Goal: Information Seeking & Learning: Learn about a topic

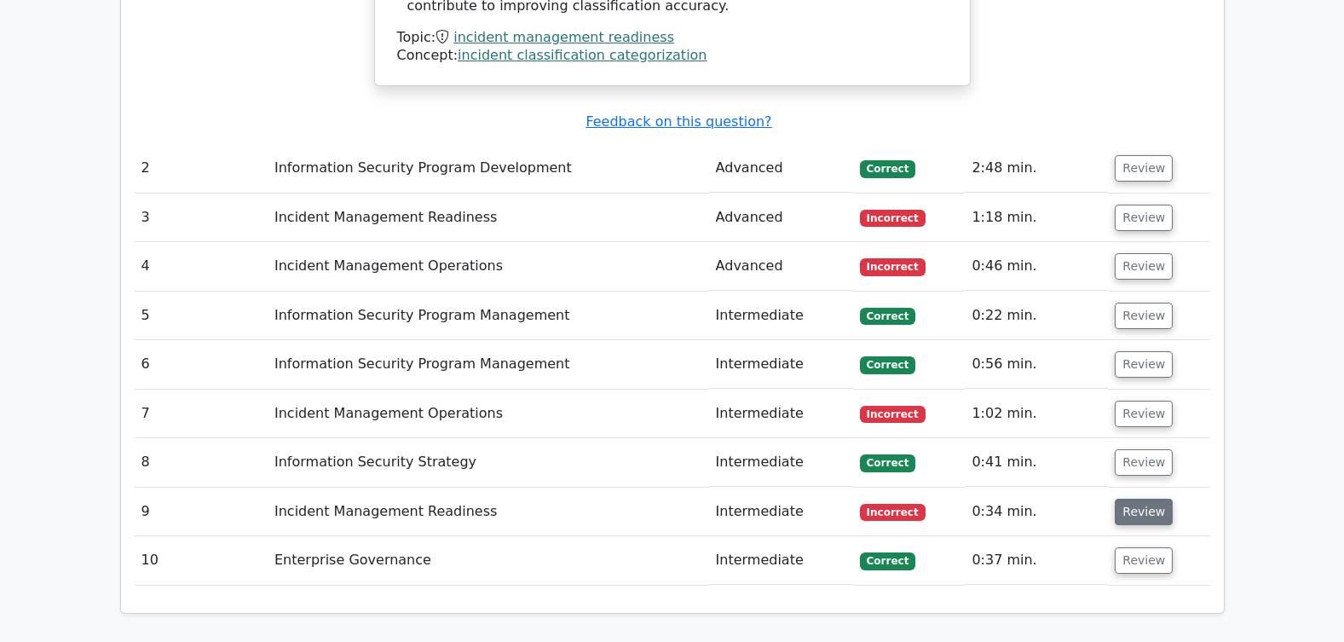
click at [1140, 498] on button "Review" at bounding box center [1143, 511] width 58 height 26
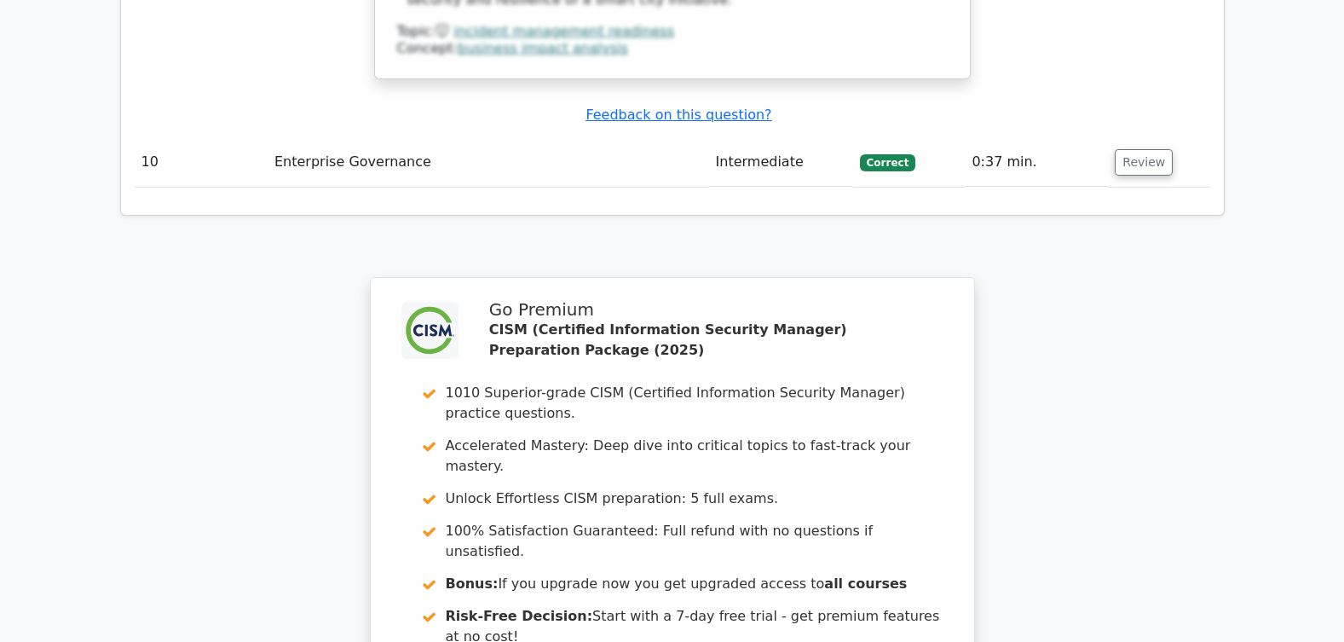
scroll to position [4198, 0]
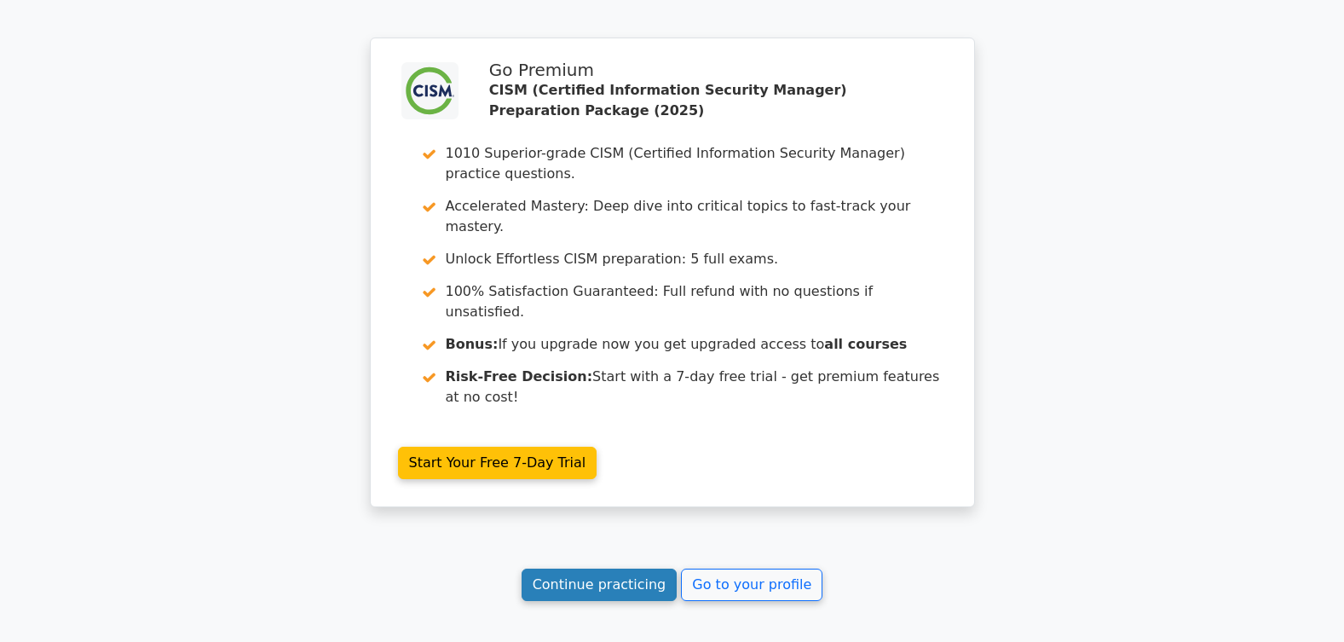
click at [606, 568] on link "Continue practicing" at bounding box center [599, 584] width 156 height 32
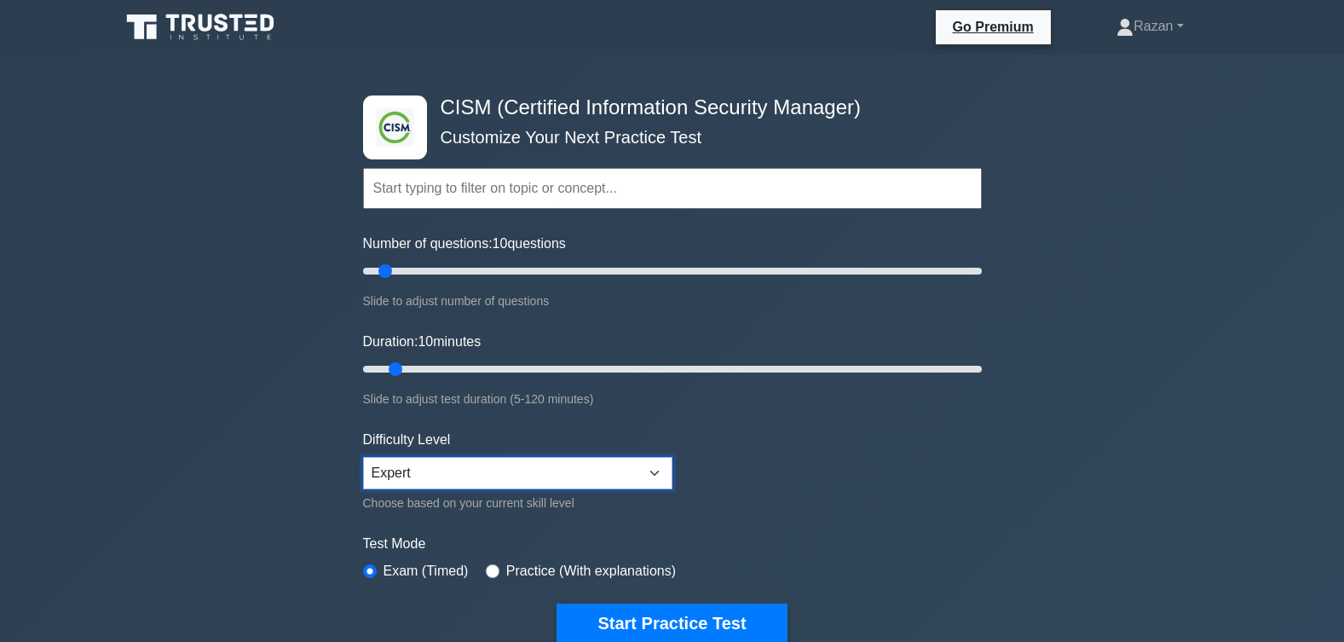
click at [434, 475] on select "Beginner Intermediate Expert" at bounding box center [517, 473] width 309 height 32
select select "beginner"
click at [363, 457] on select "Beginner Intermediate Expert" at bounding box center [517, 473] width 309 height 32
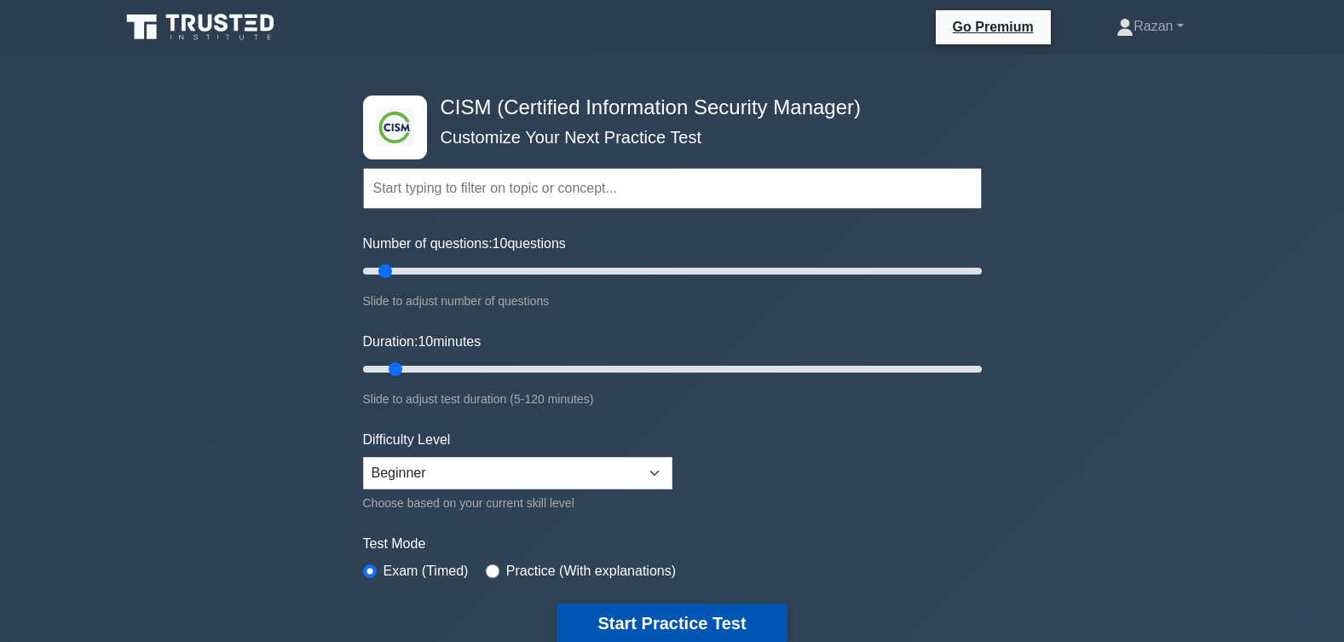
click at [677, 621] on button "Start Practice Test" at bounding box center [671, 622] width 230 height 39
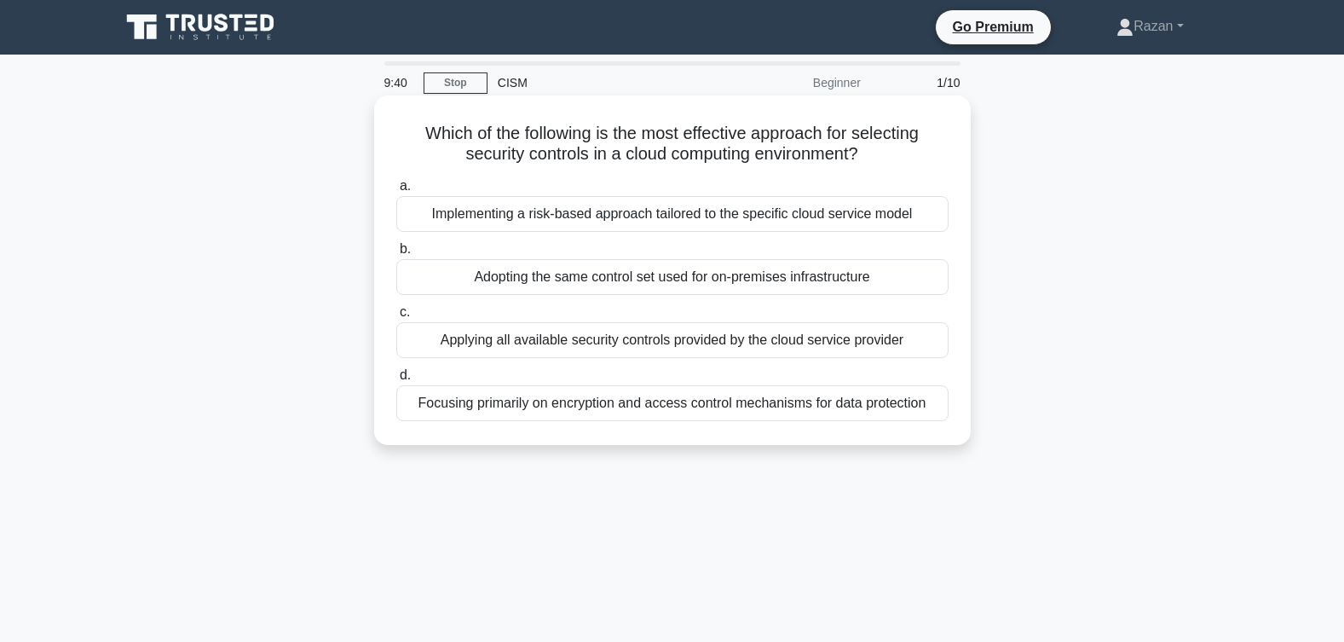
click at [614, 210] on div "Implementing a risk-based approach tailored to the specific cloud service model" at bounding box center [672, 214] width 552 height 36
click at [396, 192] on input "a. Implementing a risk-based approach tailored to the specific cloud service mo…" at bounding box center [396, 186] width 0 height 11
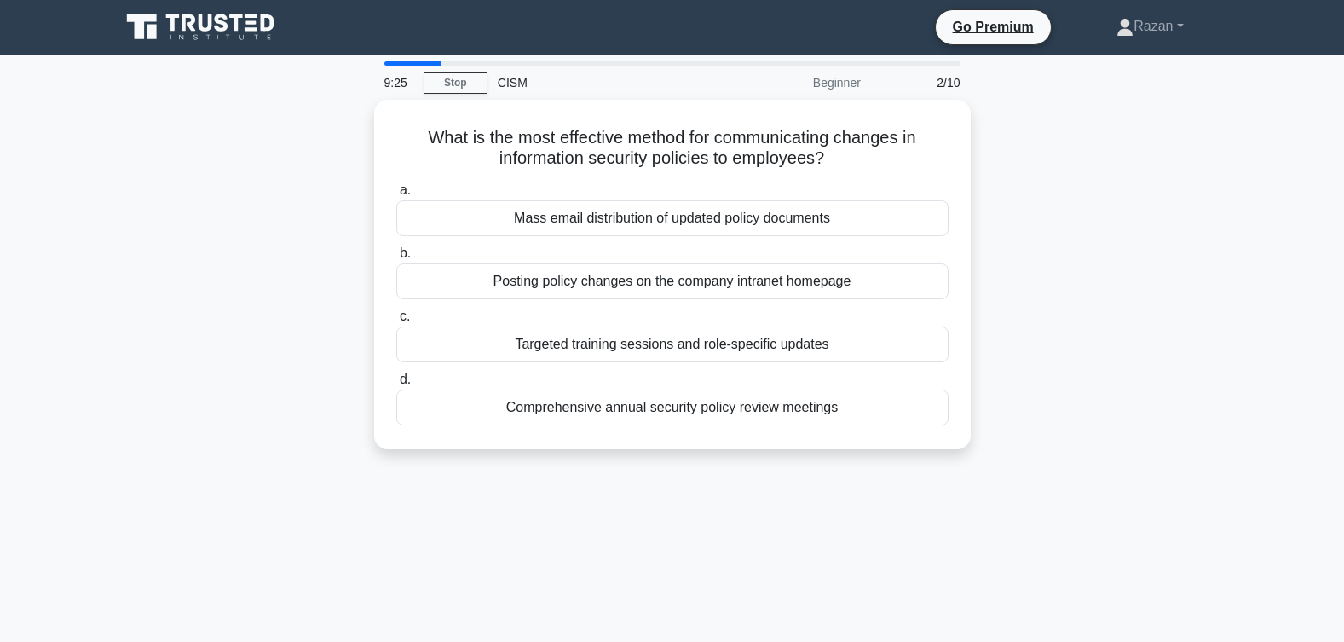
click at [647, 345] on div "Targeted training sessions and role-specific updates" at bounding box center [672, 344] width 552 height 36
click at [820, 350] on div "Targeted training sessions and role-specific updates" at bounding box center [672, 344] width 552 height 36
click at [396, 322] on input "c. Targeted training sessions and role-specific updates" at bounding box center [396, 316] width 0 height 11
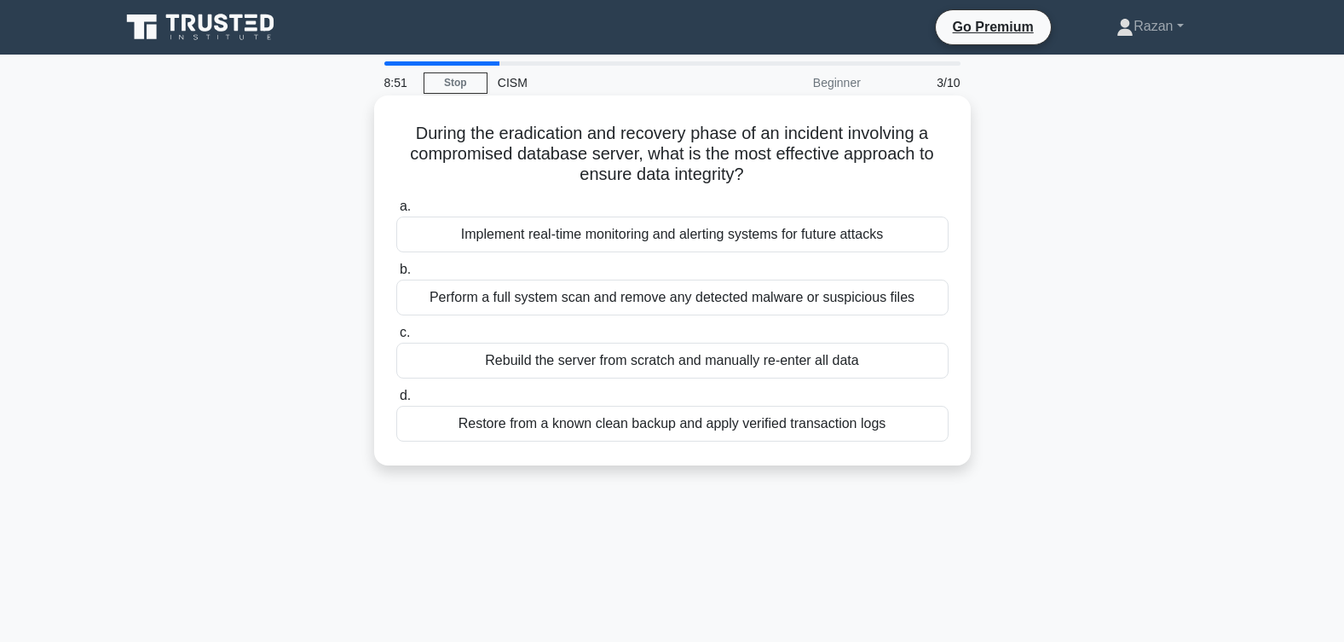
click at [837, 426] on div "Restore from a known clean backup and apply verified transaction logs" at bounding box center [672, 424] width 552 height 36
click at [396, 401] on input "d. Restore from a known clean backup and apply verified transaction logs" at bounding box center [396, 395] width 0 height 11
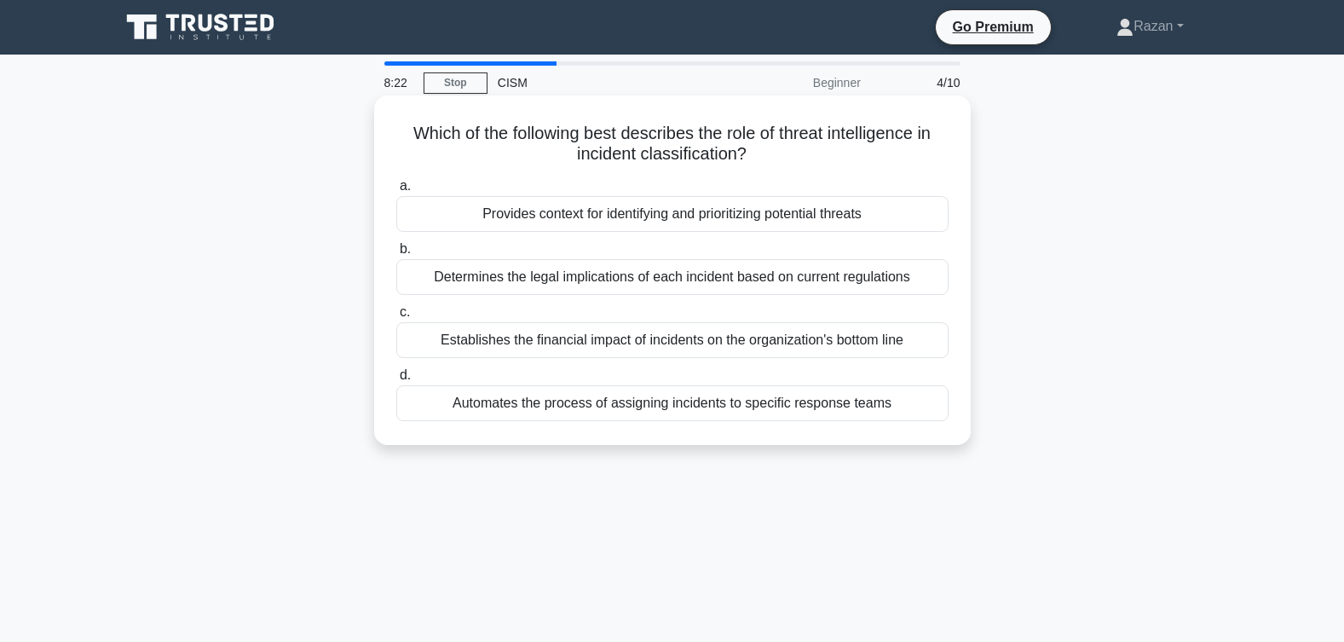
click at [686, 216] on div "Provides context for identifying and prioritizing potential threats" at bounding box center [672, 214] width 552 height 36
click at [396, 192] on input "a. Provides context for identifying and prioritizing potential threats" at bounding box center [396, 186] width 0 height 11
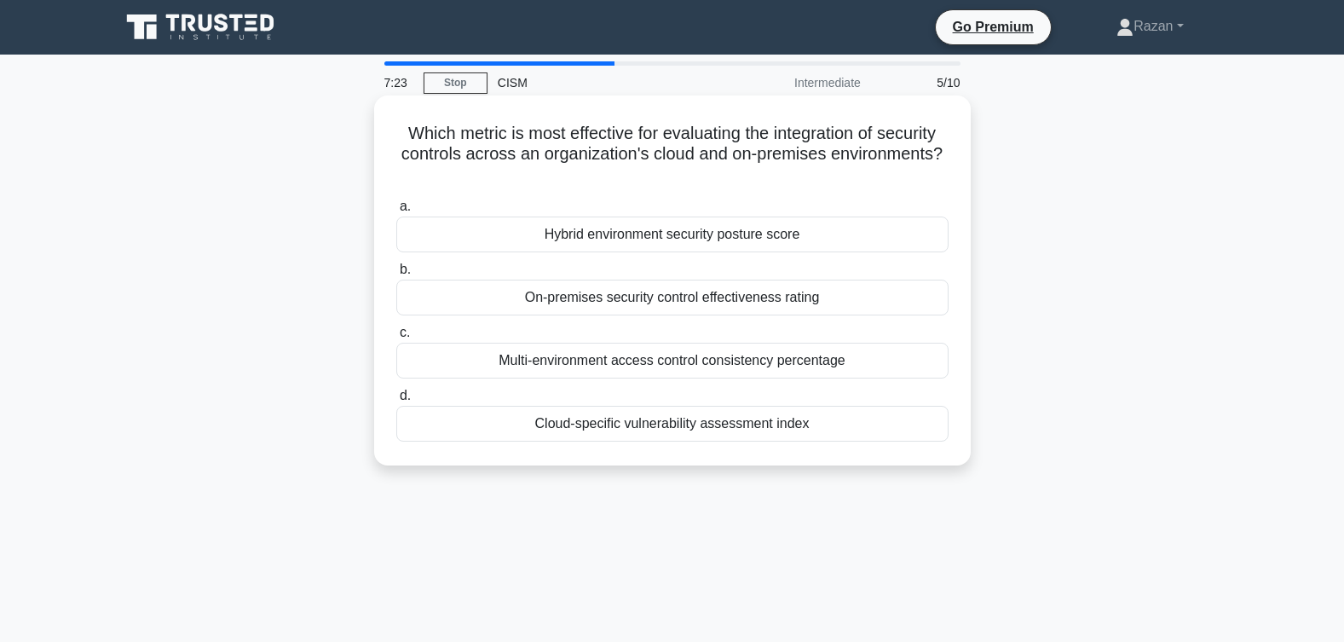
click at [699, 236] on div "Hybrid environment security posture score" at bounding box center [672, 234] width 552 height 36
click at [396, 212] on input "a. Hybrid environment security posture score" at bounding box center [396, 206] width 0 height 11
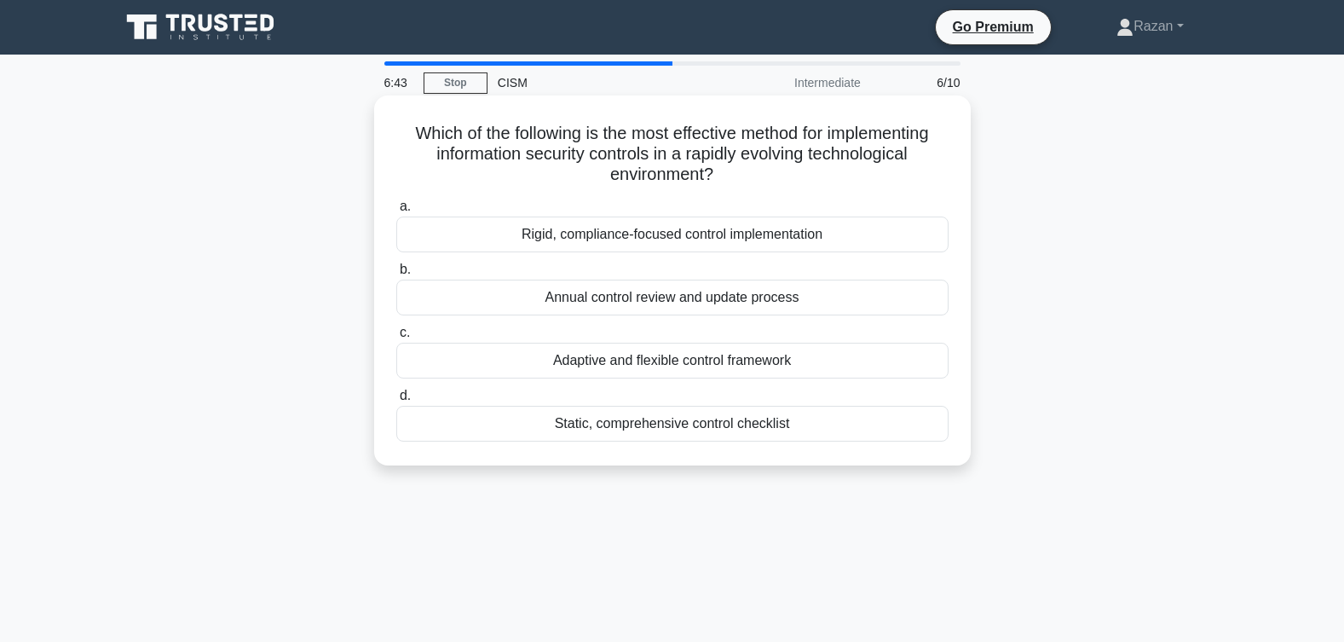
click at [676, 362] on div "Adaptive and flexible control framework" at bounding box center [672, 360] width 552 height 36
click at [396, 338] on input "c. Adaptive and flexible control framework" at bounding box center [396, 332] width 0 height 11
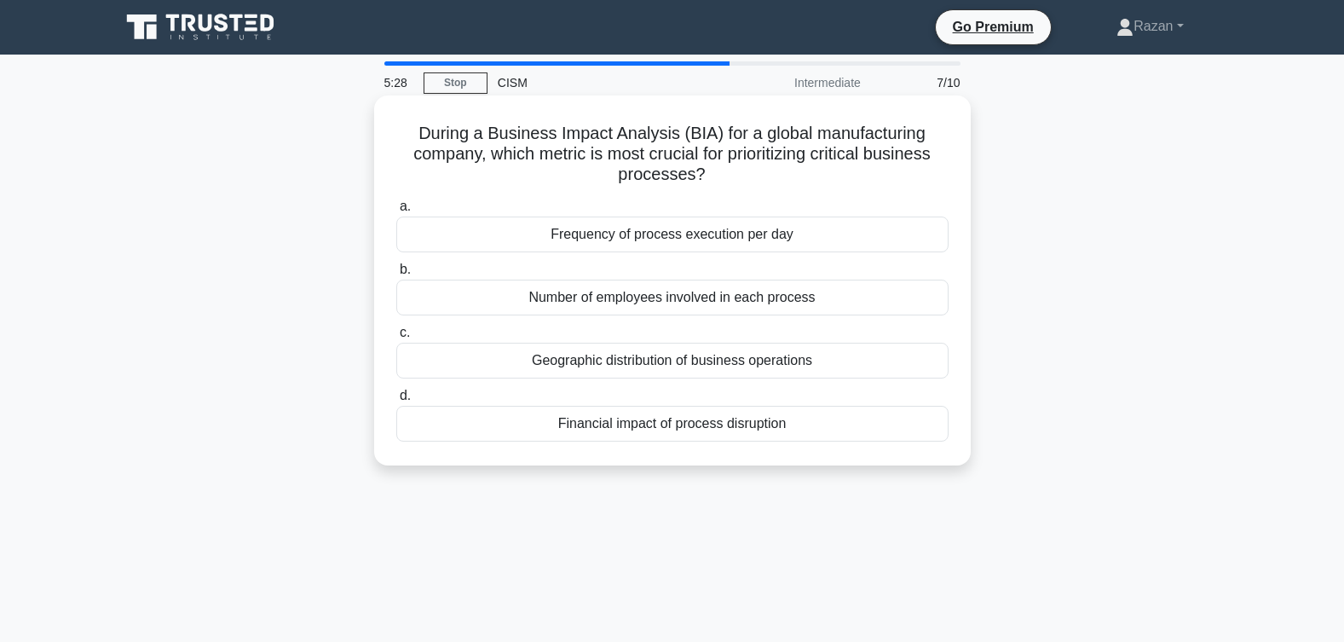
click at [725, 361] on div "Geographic distribution of business operations" at bounding box center [672, 360] width 552 height 36
click at [396, 338] on input "c. Geographic distribution of business operations" at bounding box center [396, 332] width 0 height 11
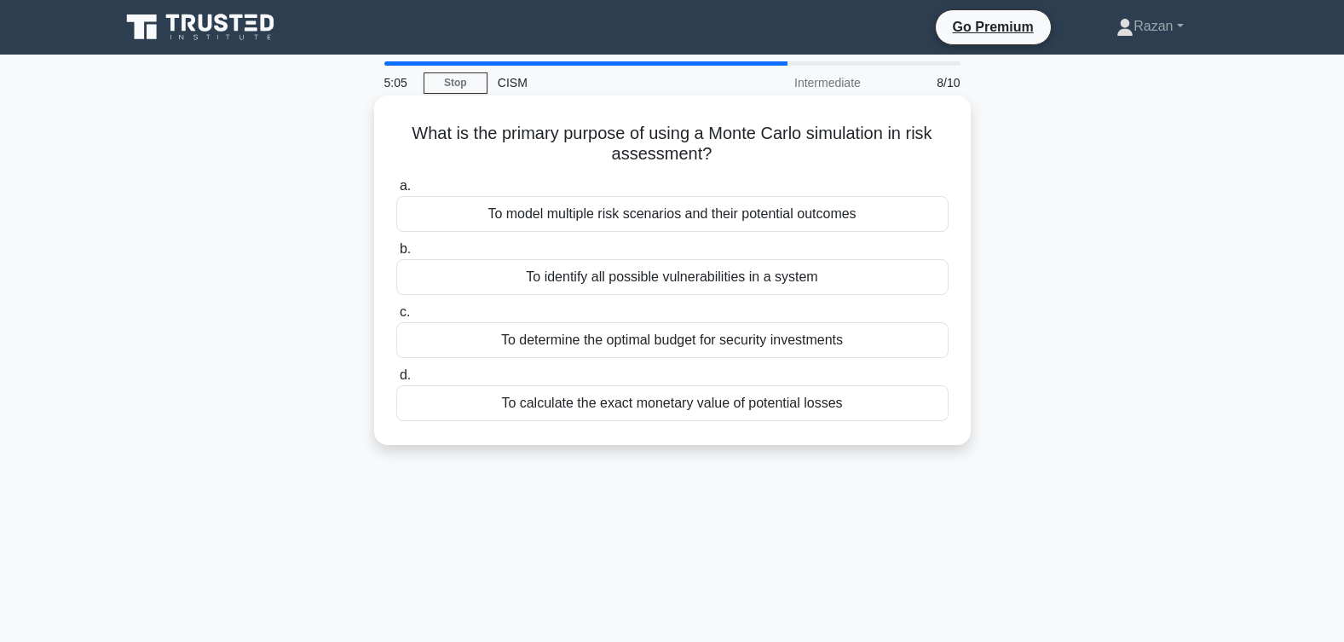
click at [673, 220] on div "To model multiple risk scenarios and their potential outcomes" at bounding box center [672, 214] width 552 height 36
click at [396, 192] on input "a. To model multiple risk scenarios and their potential outcomes" at bounding box center [396, 186] width 0 height 11
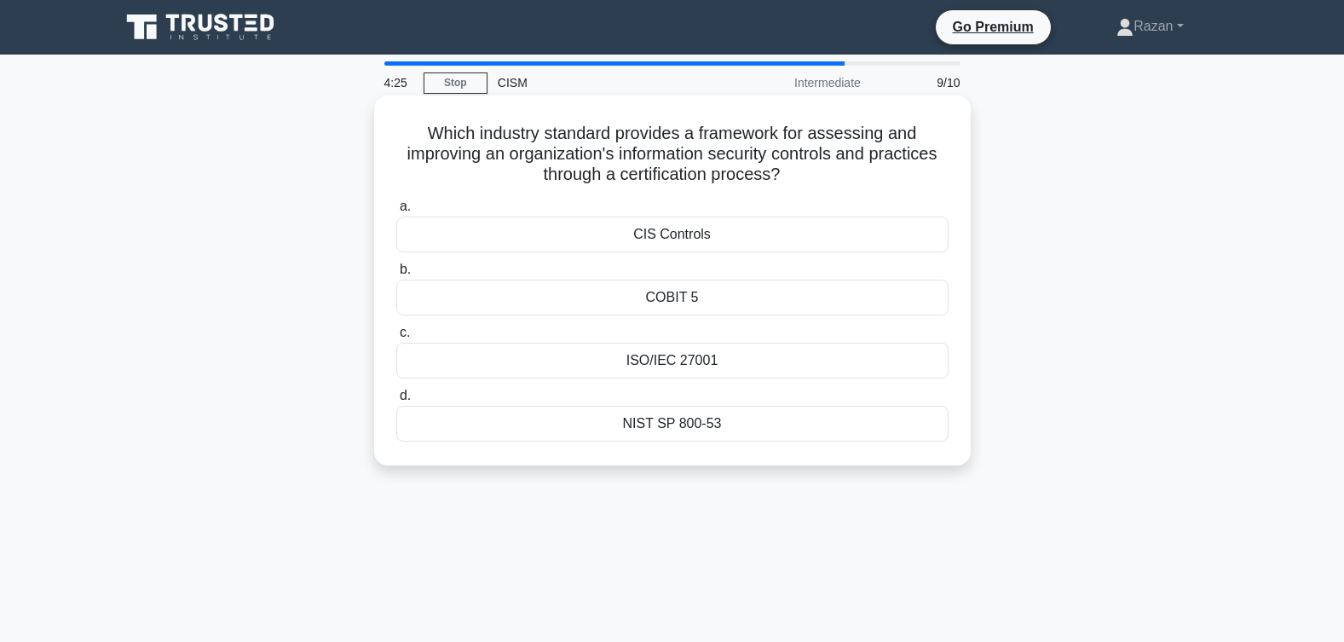
click at [678, 234] on div "CIS Controls" at bounding box center [672, 234] width 552 height 36
click at [396, 212] on input "a. CIS Controls" at bounding box center [396, 206] width 0 height 11
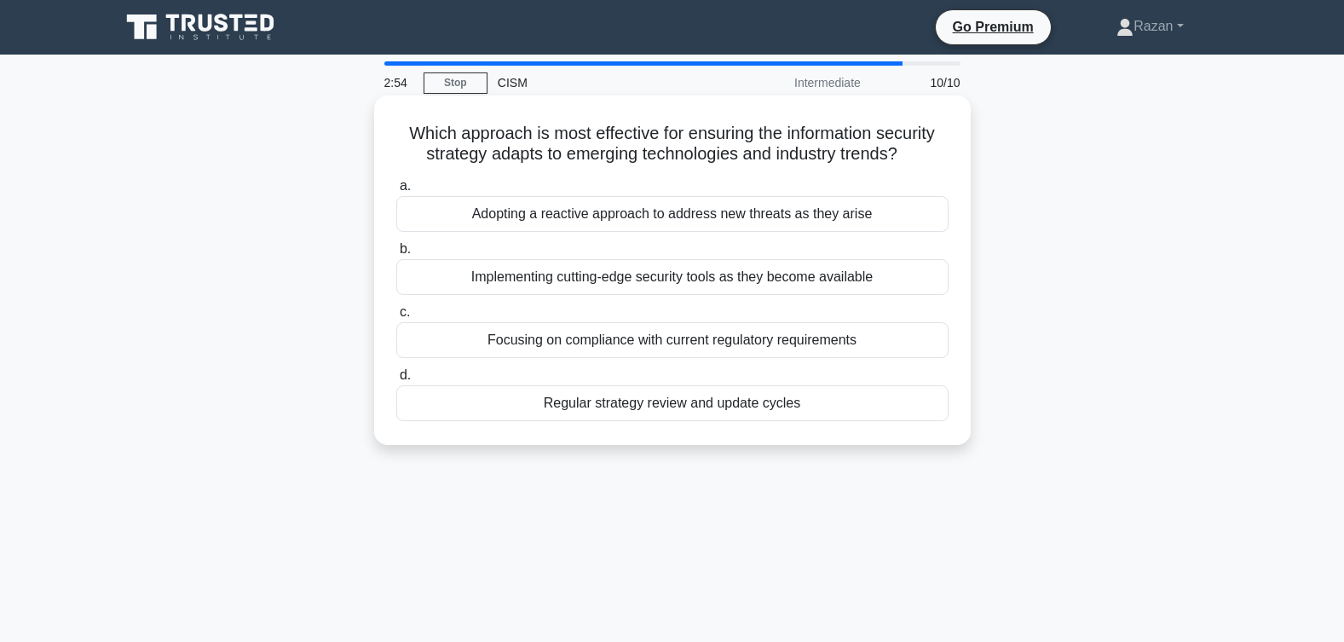
click at [693, 210] on div "Adopting a reactive approach to address new threats as they arise" at bounding box center [672, 214] width 552 height 36
click at [396, 192] on input "a. Adopting a reactive approach to address new threats as they arise" at bounding box center [396, 186] width 0 height 11
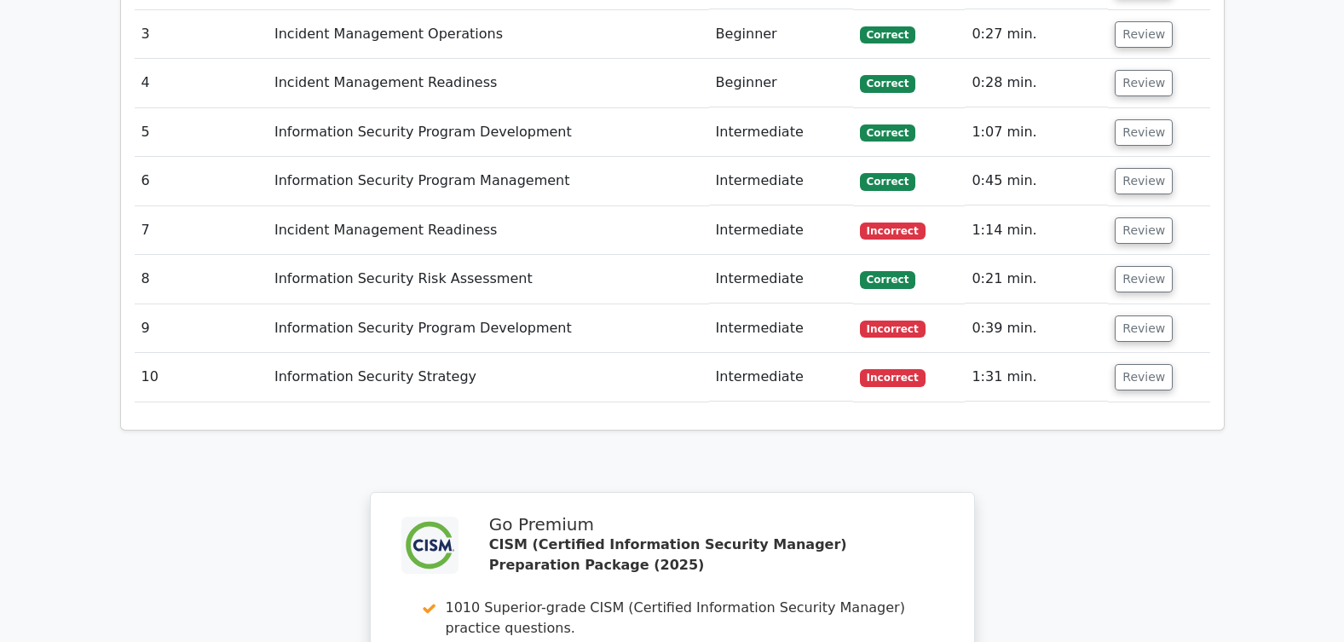
scroll to position [2537, 0]
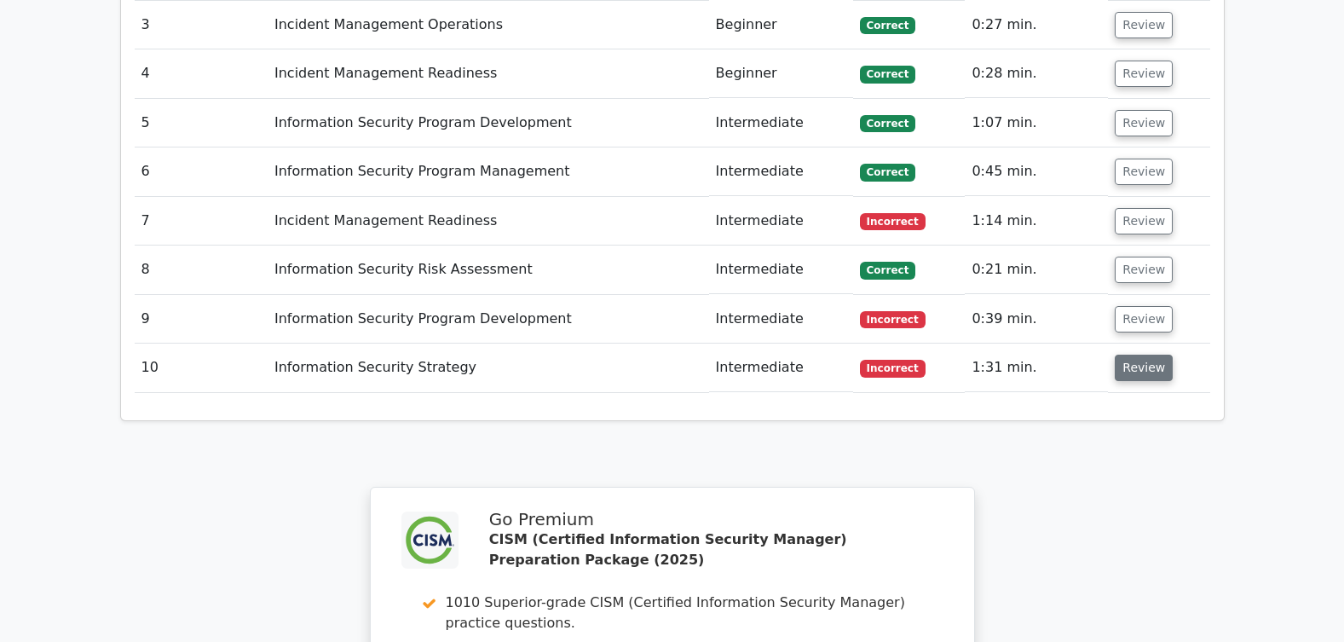
click at [1130, 354] on button "Review" at bounding box center [1143, 367] width 58 height 26
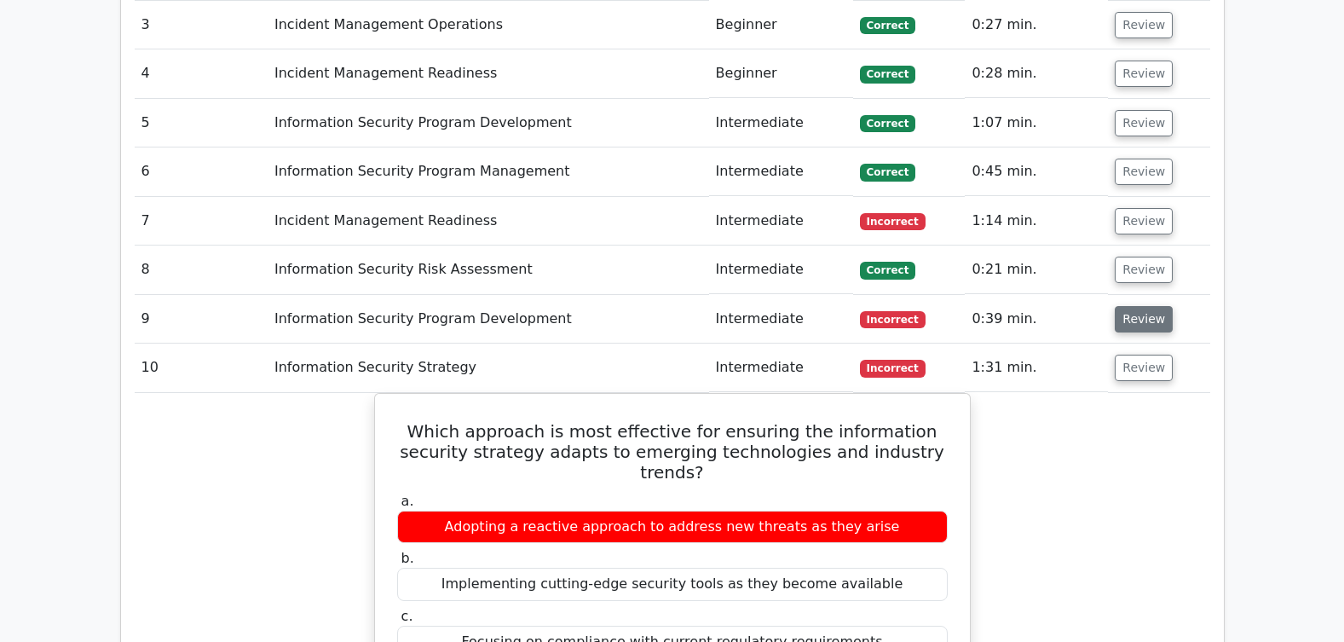
click at [1135, 306] on button "Review" at bounding box center [1143, 319] width 58 height 26
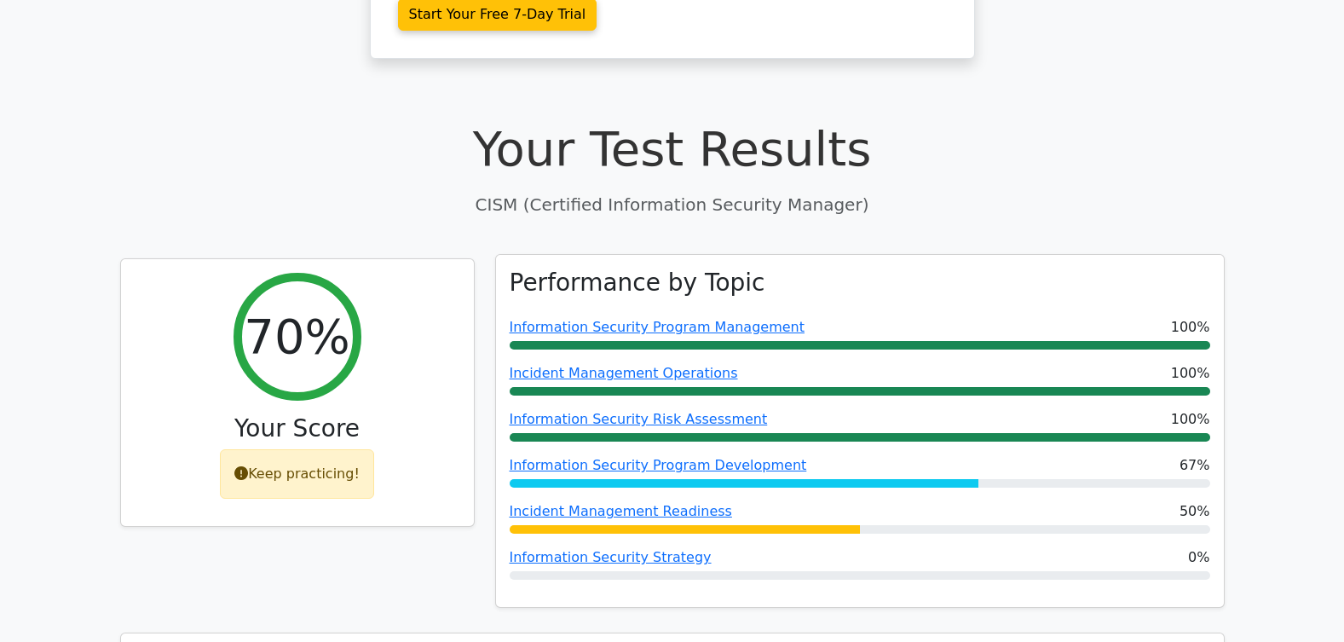
scroll to position [511, 0]
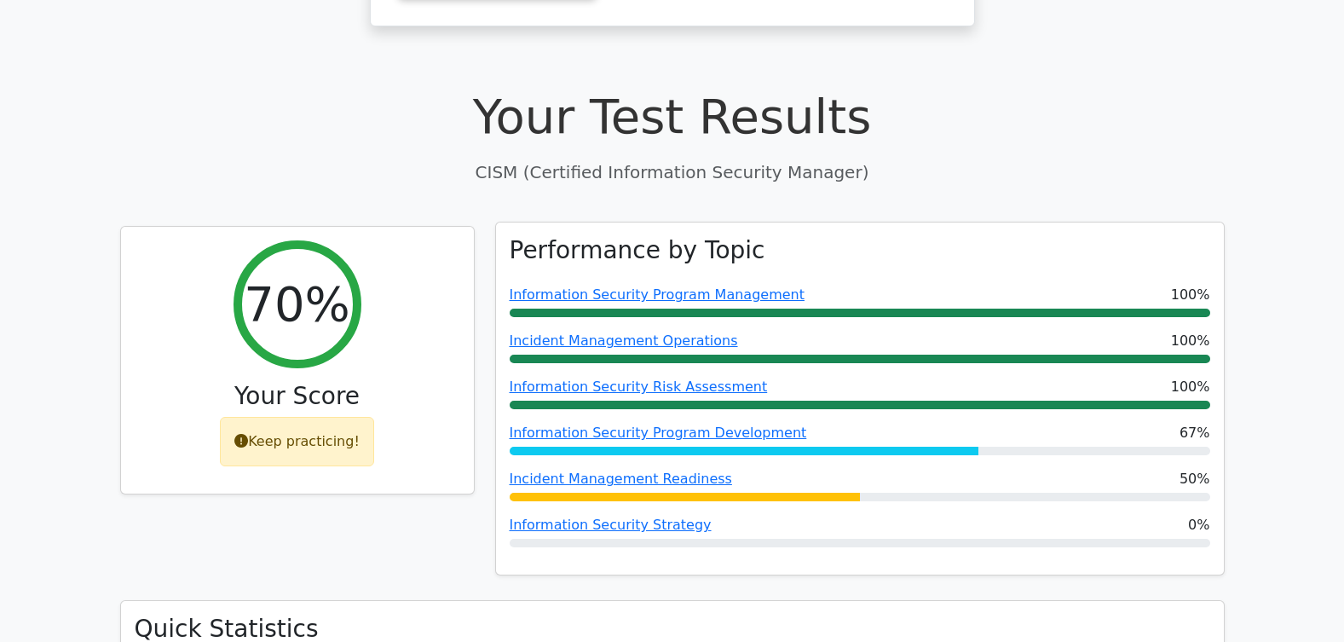
drag, startPoint x: 649, startPoint y: 369, endPoint x: 703, endPoint y: 395, distance: 59.8
click at [649, 424] on link "Information Security Program Development" at bounding box center [657, 432] width 297 height 16
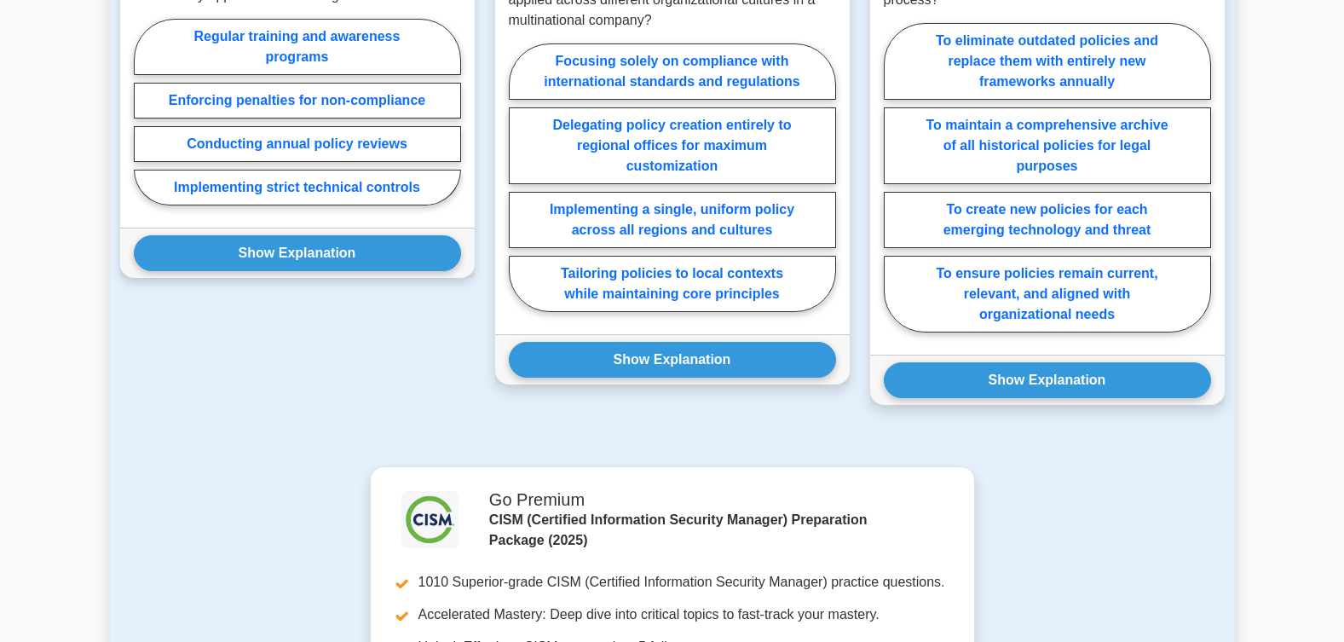
scroll to position [1304, 0]
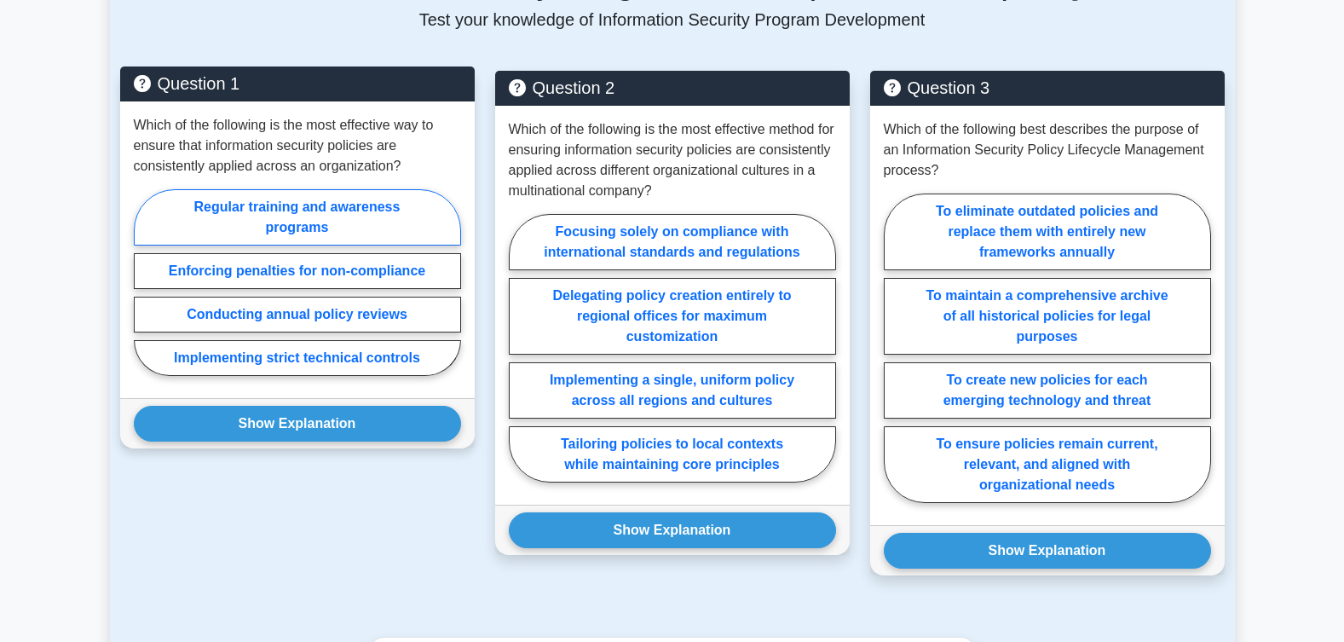
click at [262, 194] on label "Regular training and awareness programs" at bounding box center [297, 217] width 327 height 56
click at [145, 282] on input "Regular training and awareness programs" at bounding box center [139, 287] width 11 height 11
radio input "true"
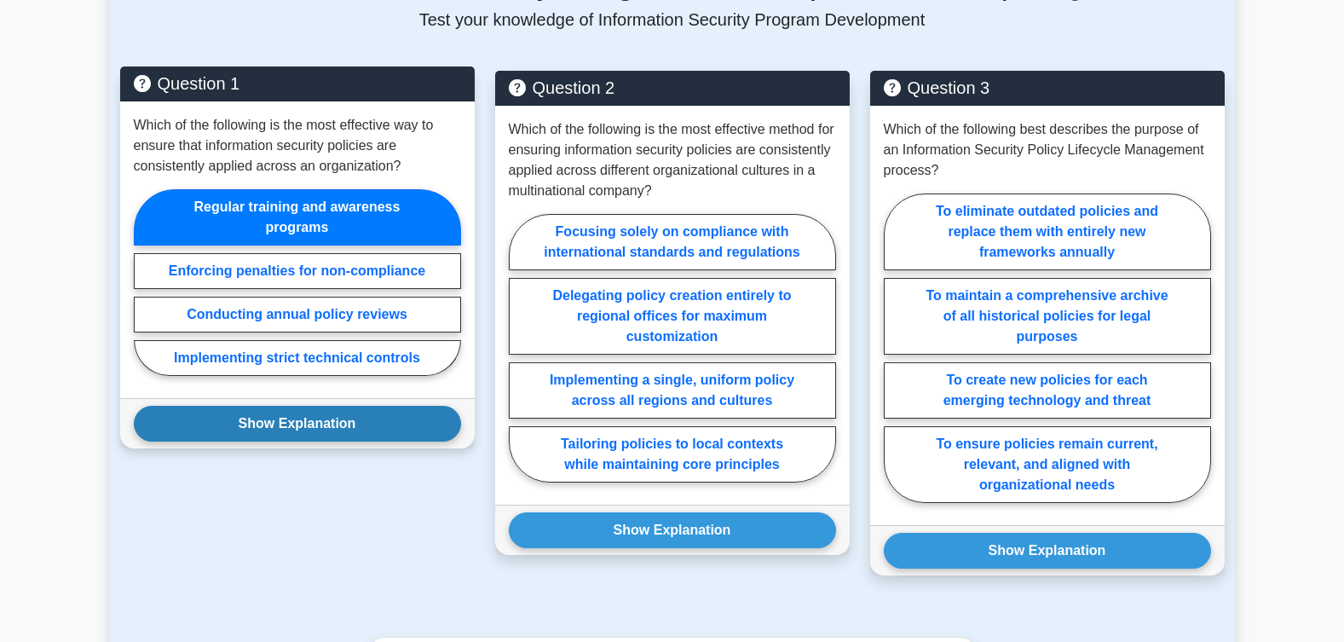
click at [281, 406] on button "Show Explanation" at bounding box center [297, 424] width 327 height 36
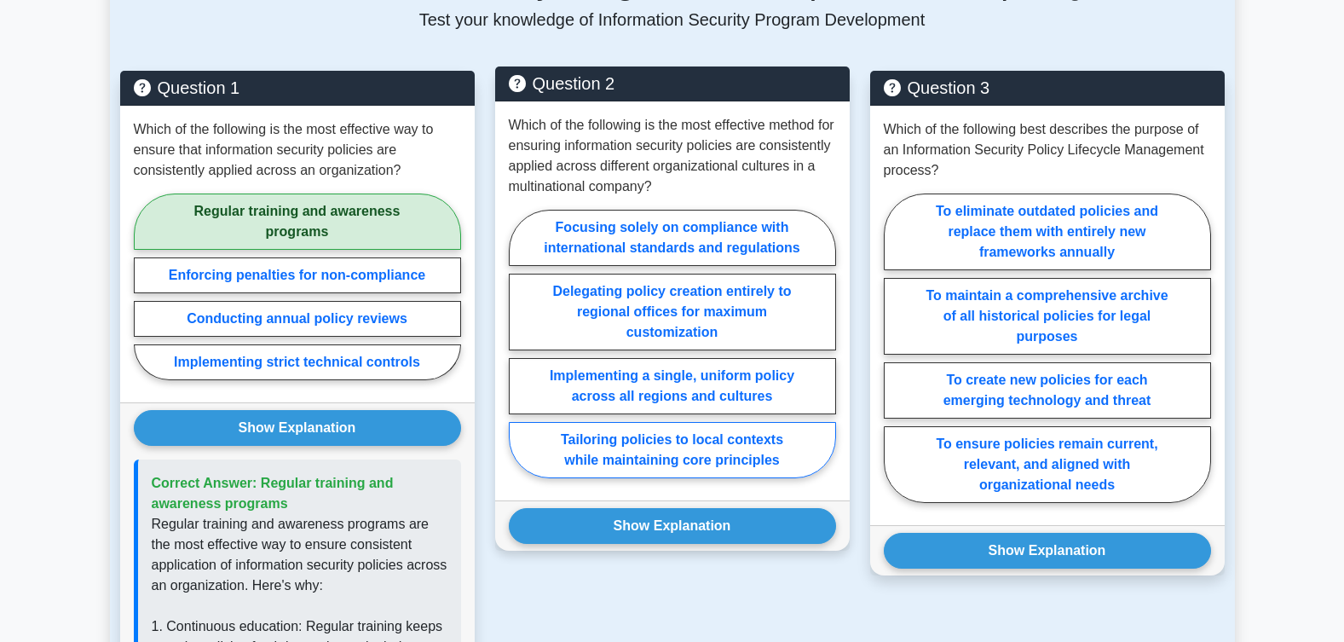
click at [687, 425] on label "Tailoring policies to local contexts while maintaining core principles" at bounding box center [672, 450] width 327 height 56
click at [520, 354] on input "Tailoring policies to local contexts while maintaining core principles" at bounding box center [514, 348] width 11 height 11
radio input "true"
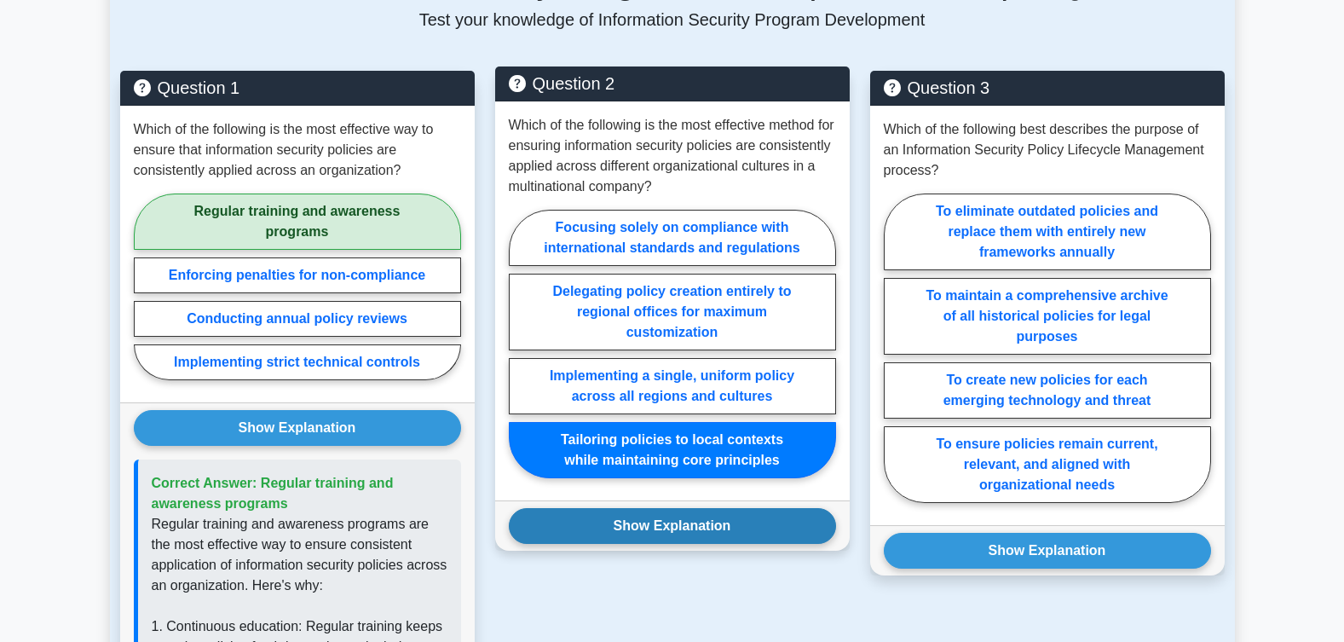
click at [677, 508] on button "Show Explanation" at bounding box center [672, 526] width 327 height 36
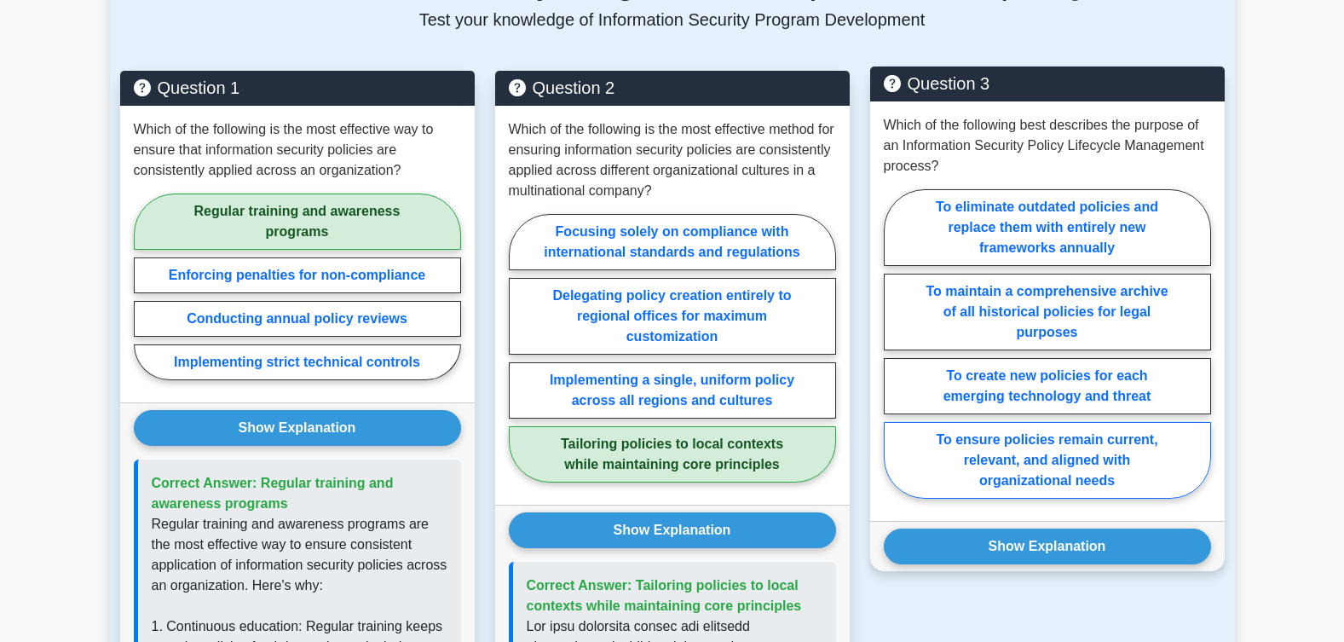
click at [1062, 437] on label "To ensure policies remain current, relevant, and aligned with organizational ne…" at bounding box center [1046, 460] width 327 height 77
click at [895, 354] on input "To ensure policies remain current, relevant, and aligned with organizational ne…" at bounding box center [888, 348] width 11 height 11
radio input "true"
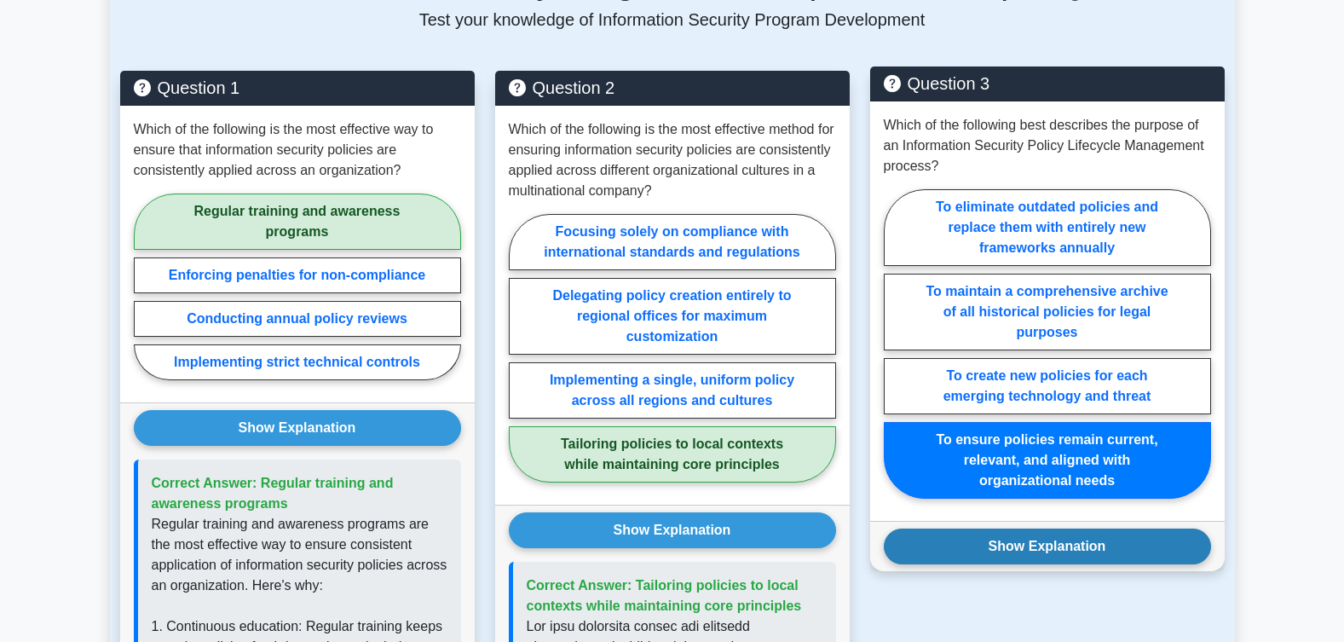
click at [1051, 528] on button "Show Explanation" at bounding box center [1046, 546] width 327 height 36
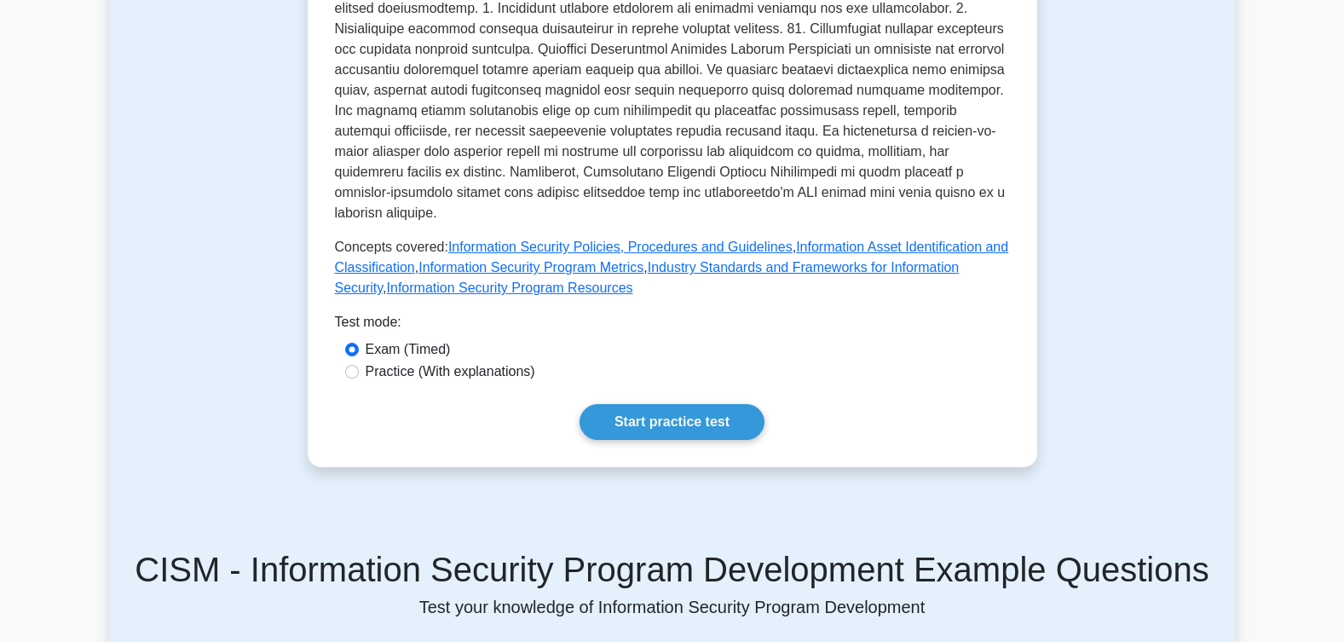
scroll to position [711, 0]
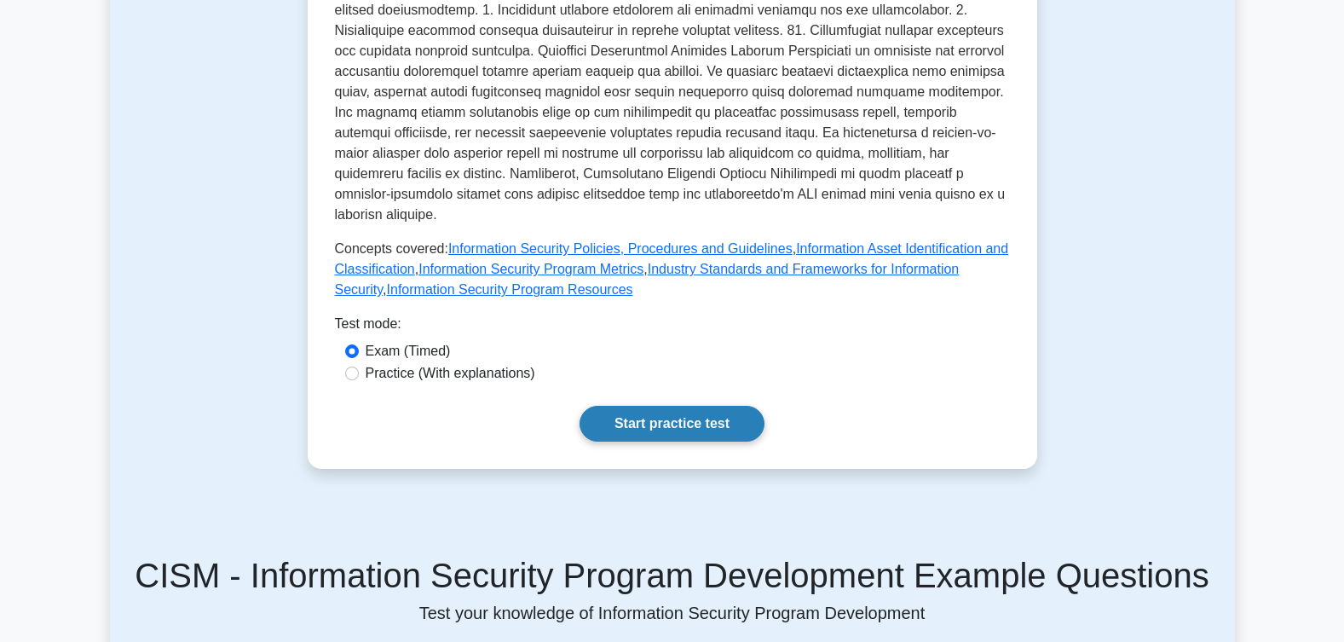
click at [679, 406] on link "Start practice test" at bounding box center [671, 424] width 185 height 36
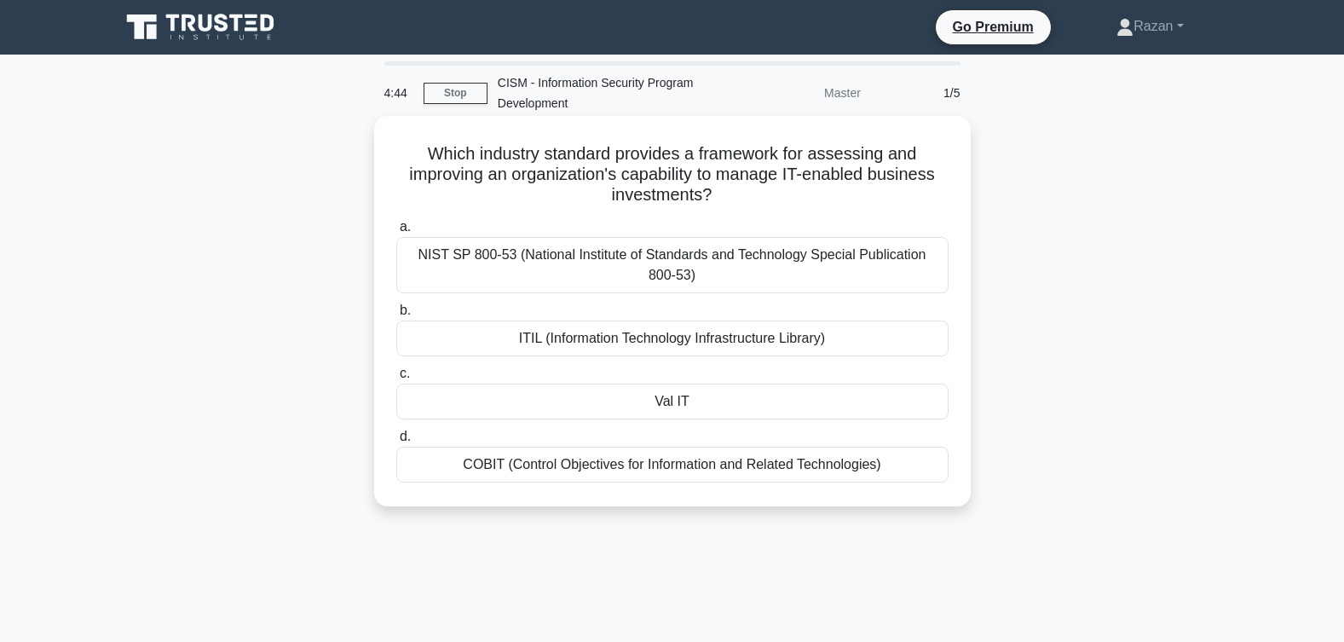
click at [714, 471] on div "COBIT (Control Objectives for Information and Related Technologies)" at bounding box center [672, 464] width 552 height 36
click at [396, 442] on input "d. COBIT (Control Objectives for Information and Related Technologies)" at bounding box center [396, 436] width 0 height 11
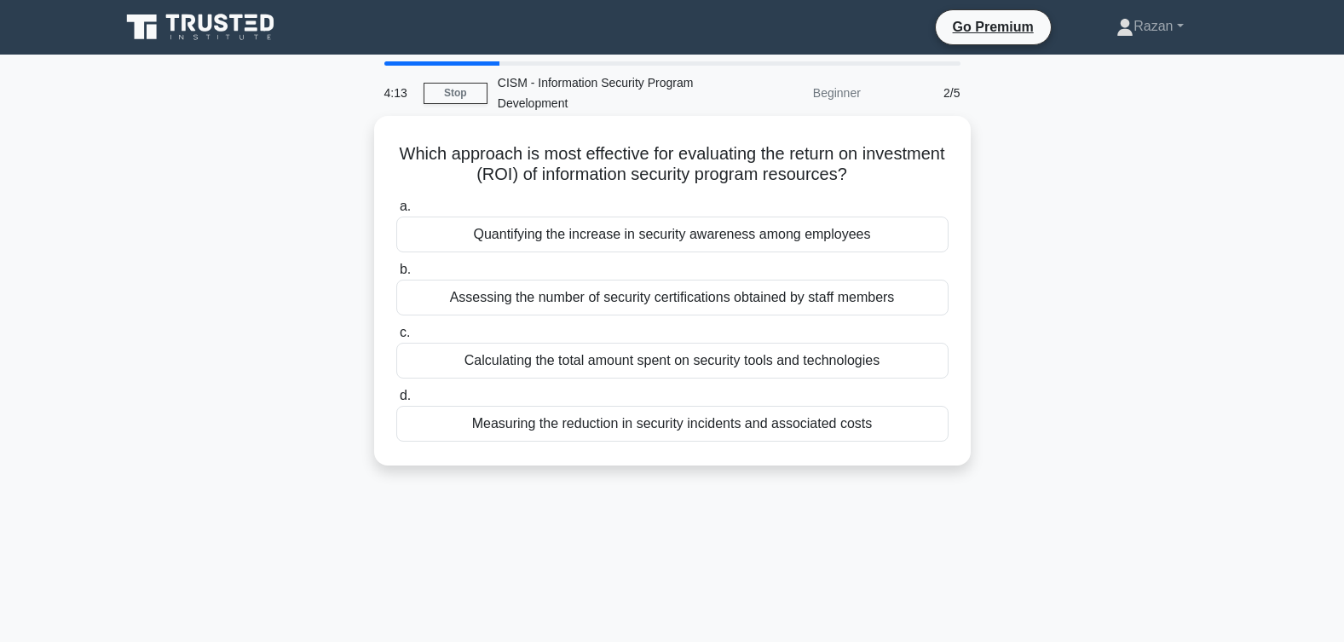
click at [728, 428] on div "Measuring the reduction in security incidents and associated costs" at bounding box center [672, 424] width 552 height 36
click at [396, 401] on input "d. Measuring the reduction in security incidents and associated costs" at bounding box center [396, 395] width 0 height 11
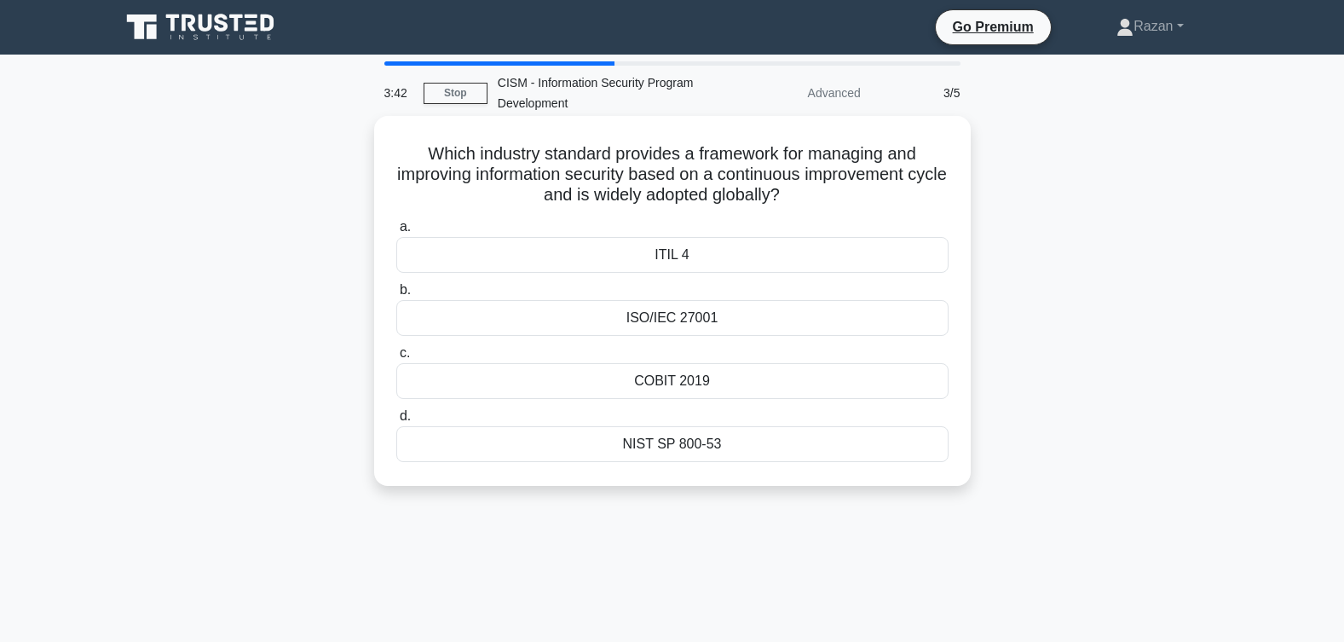
click at [696, 388] on div "COBIT 2019" at bounding box center [672, 381] width 552 height 36
click at [396, 359] on input "c. COBIT 2019" at bounding box center [396, 353] width 0 height 11
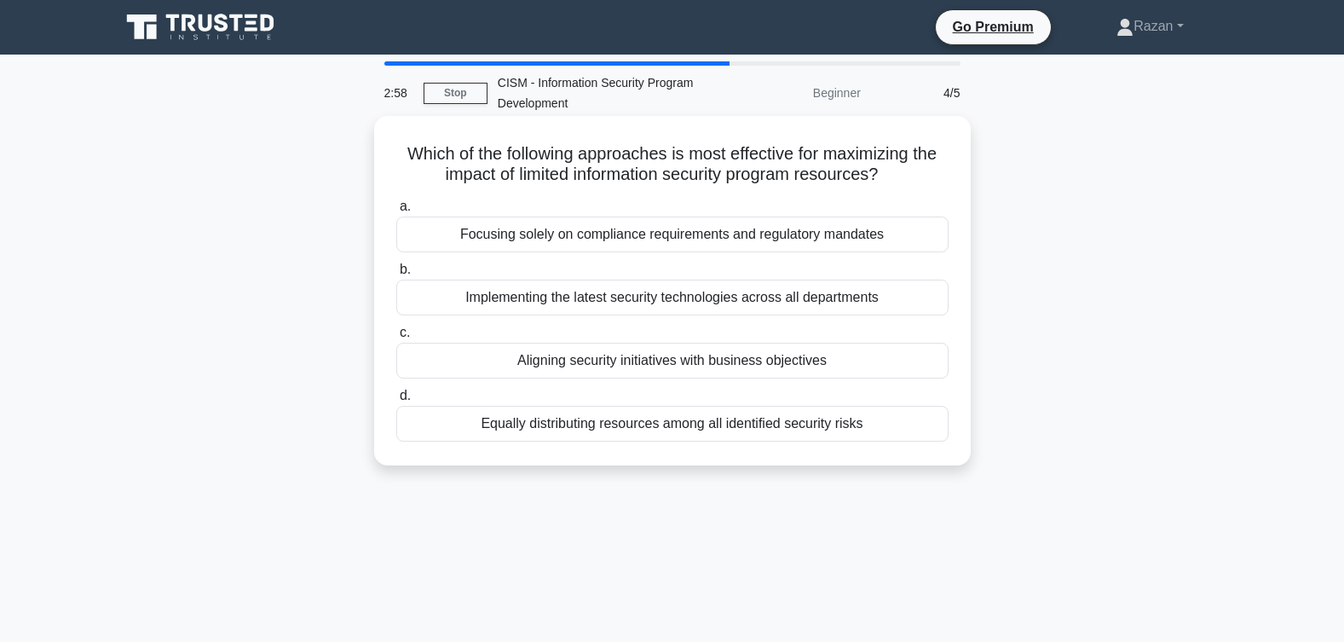
click at [711, 364] on div "Aligning security initiatives with business objectives" at bounding box center [672, 360] width 552 height 36
click at [396, 338] on input "c. Aligning security initiatives with business objectives" at bounding box center [396, 332] width 0 height 11
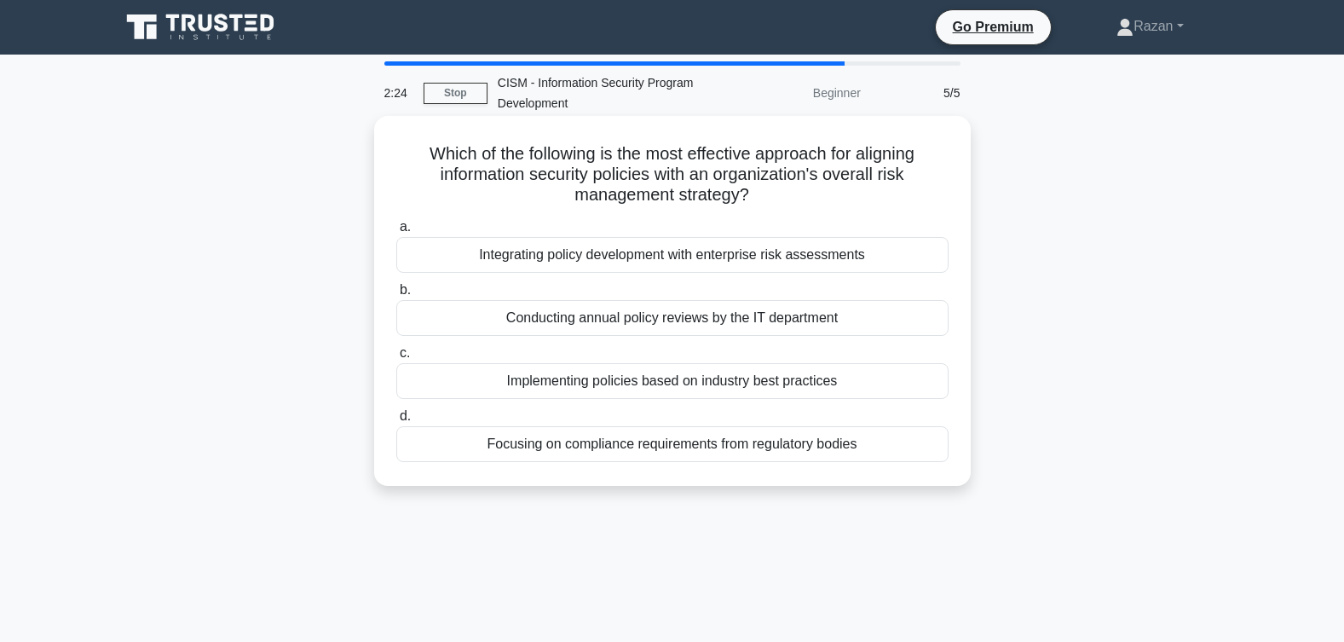
click at [710, 256] on div "Integrating policy development with enterprise risk assessments" at bounding box center [672, 255] width 552 height 36
click at [396, 233] on input "a. Integrating policy development with enterprise risk assessments" at bounding box center [396, 227] width 0 height 11
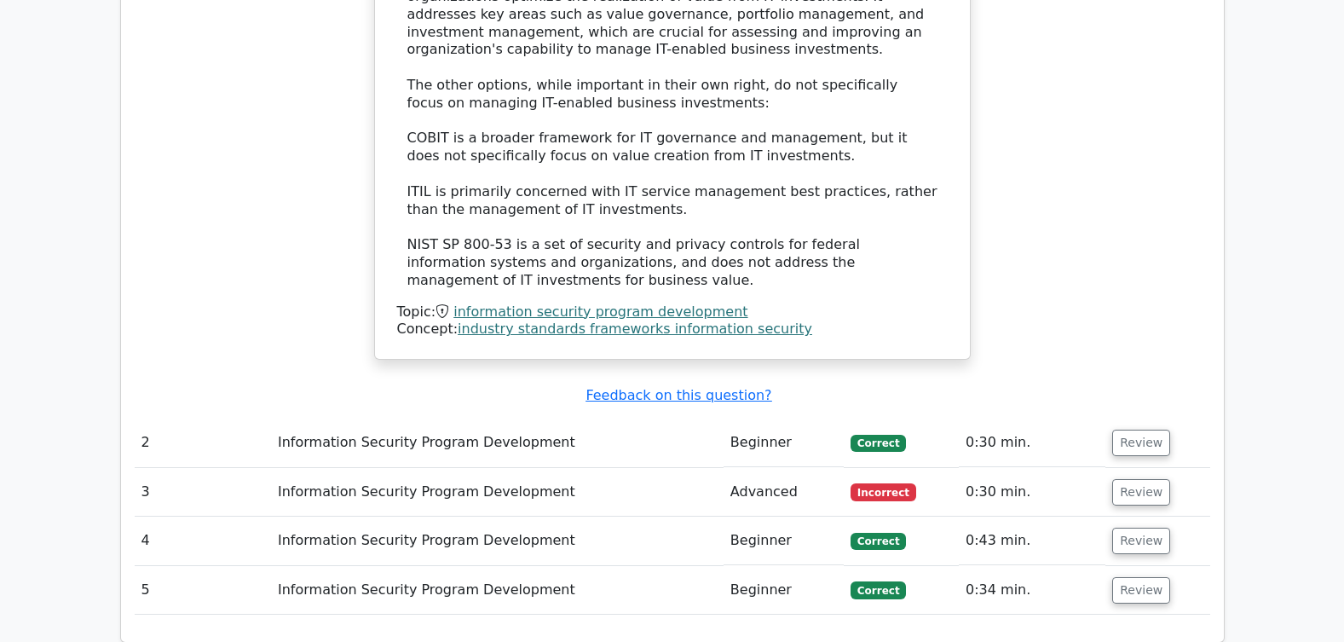
scroll to position [1932, 0]
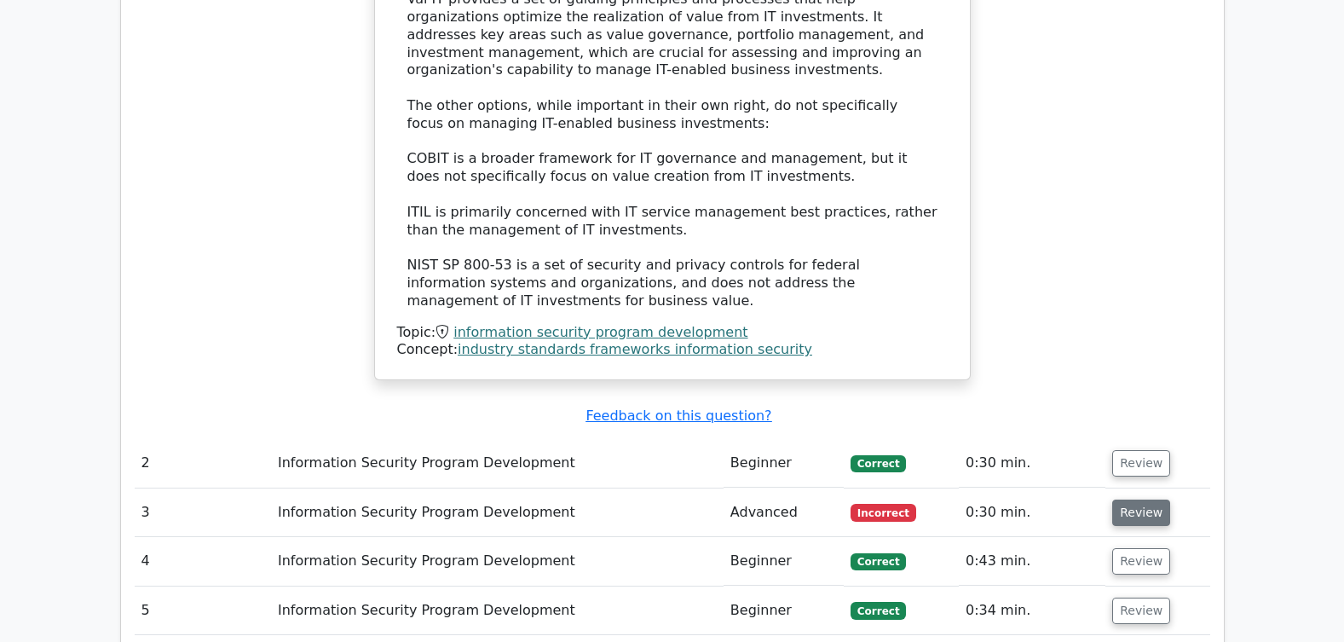
click at [1129, 499] on button "Review" at bounding box center [1141, 512] width 58 height 26
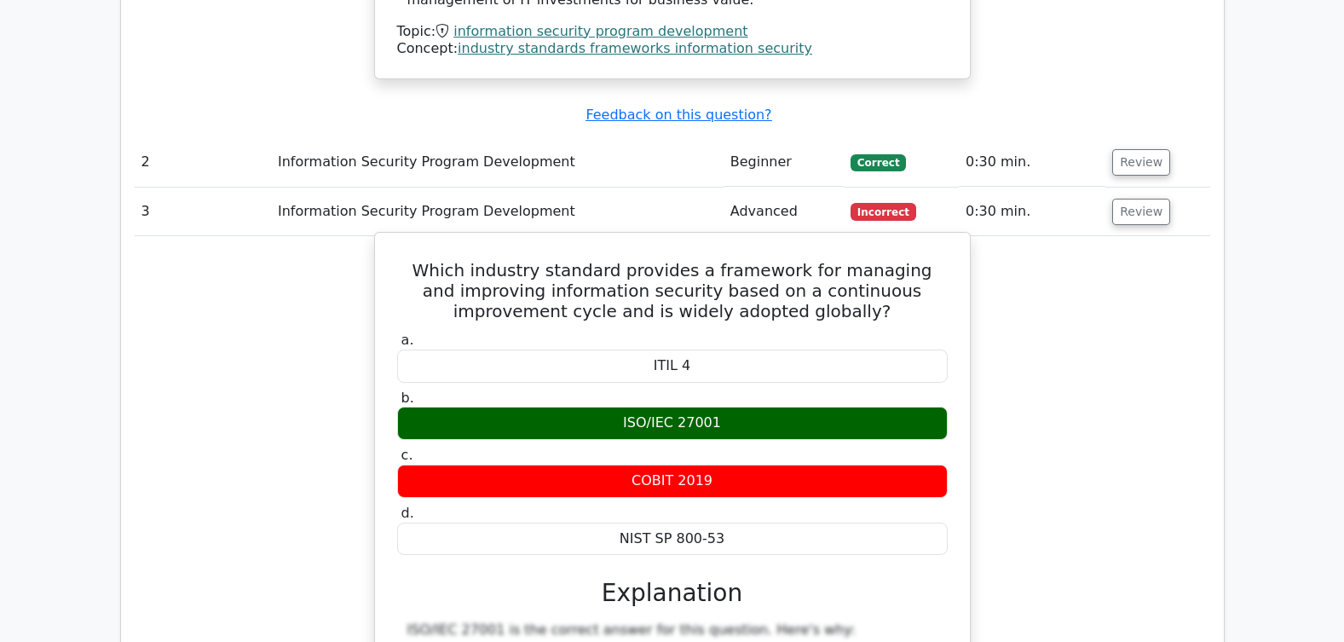
scroll to position [2159, 0]
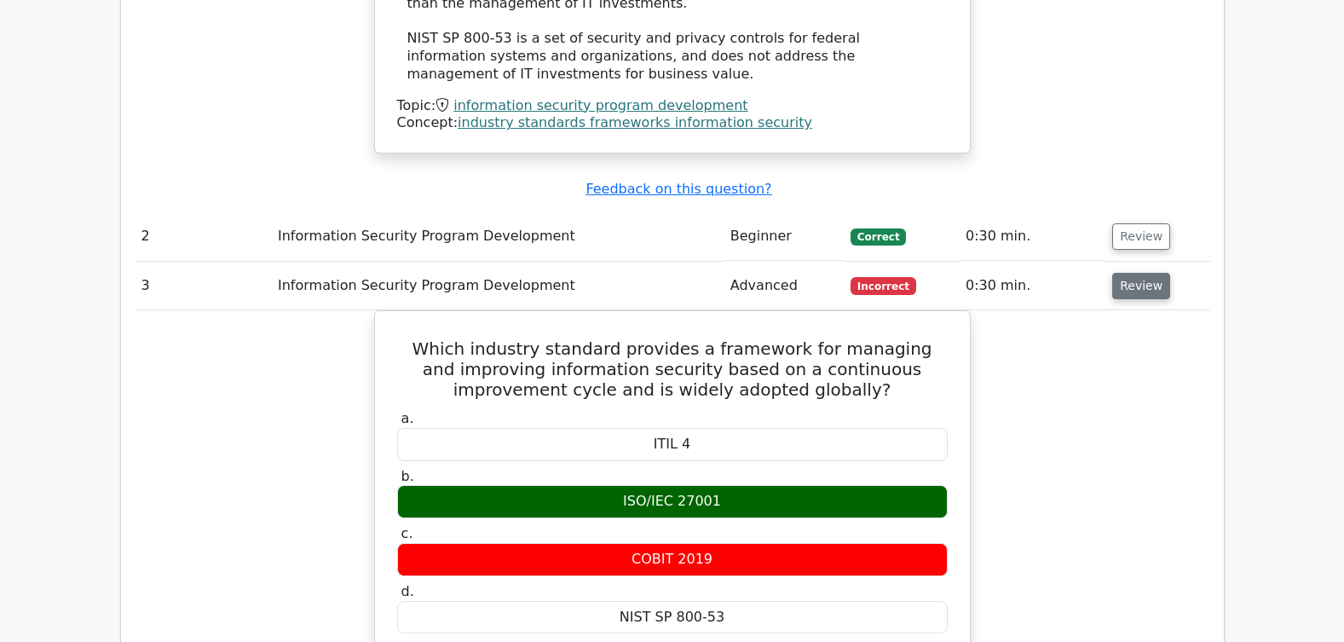
click at [1133, 273] on button "Review" at bounding box center [1141, 286] width 58 height 26
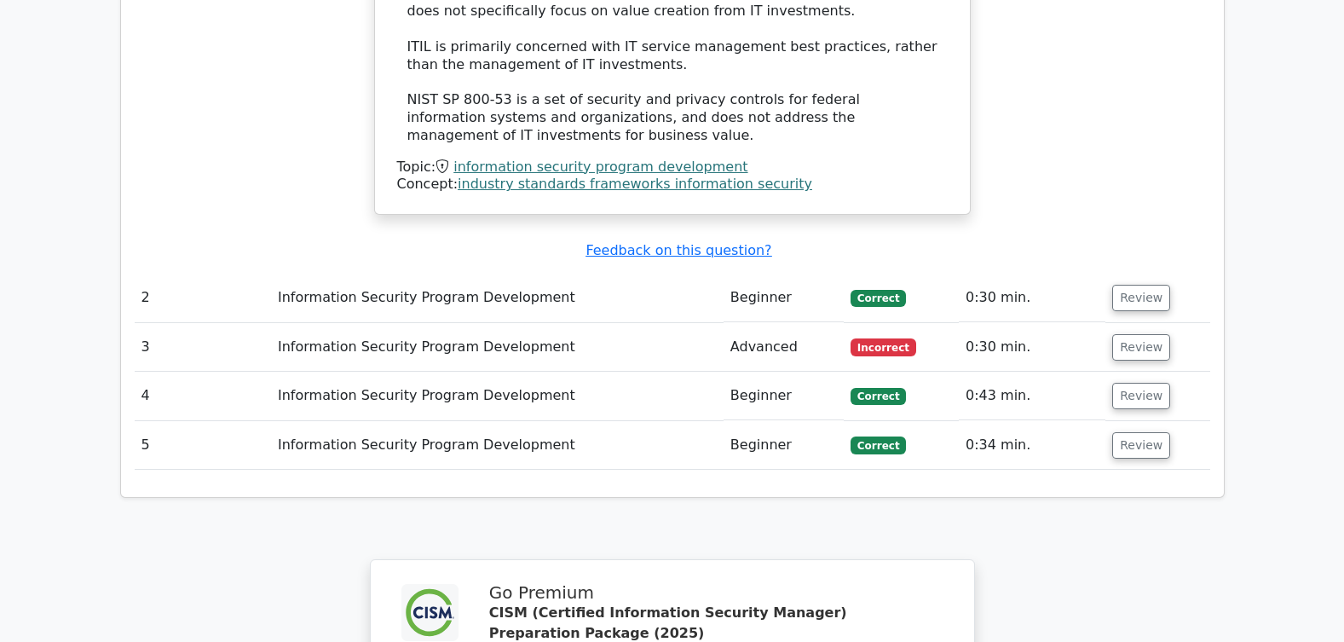
scroll to position [2135, 0]
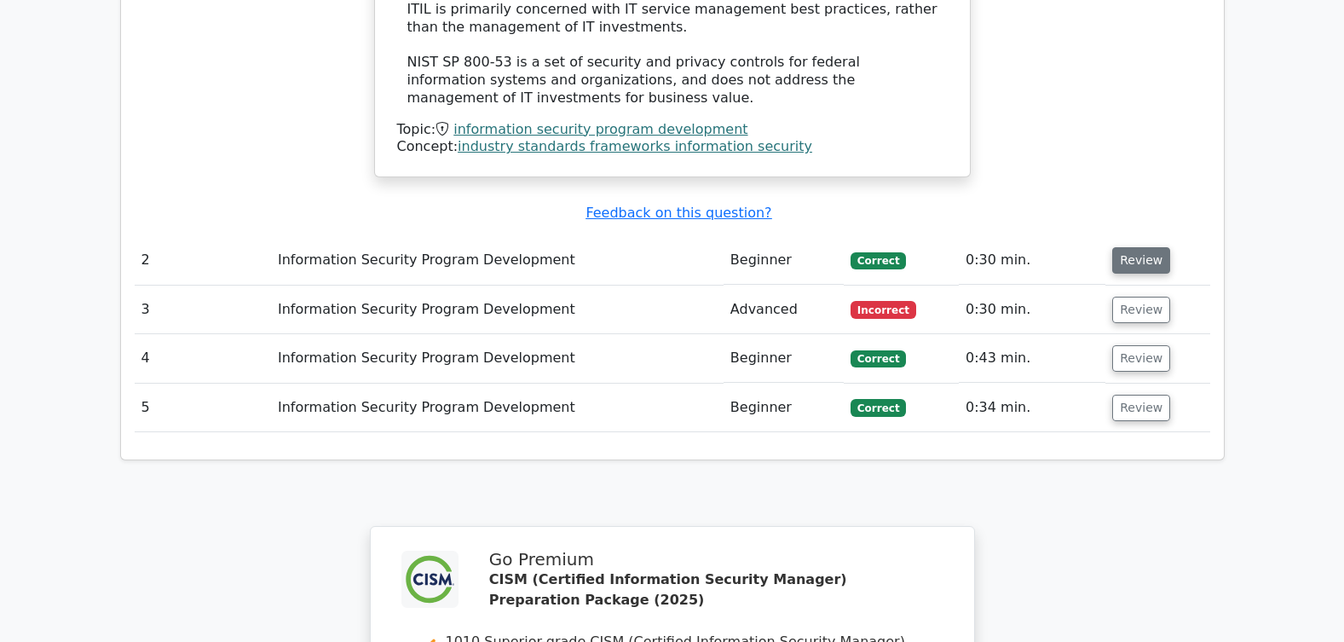
click at [1142, 247] on button "Review" at bounding box center [1141, 260] width 58 height 26
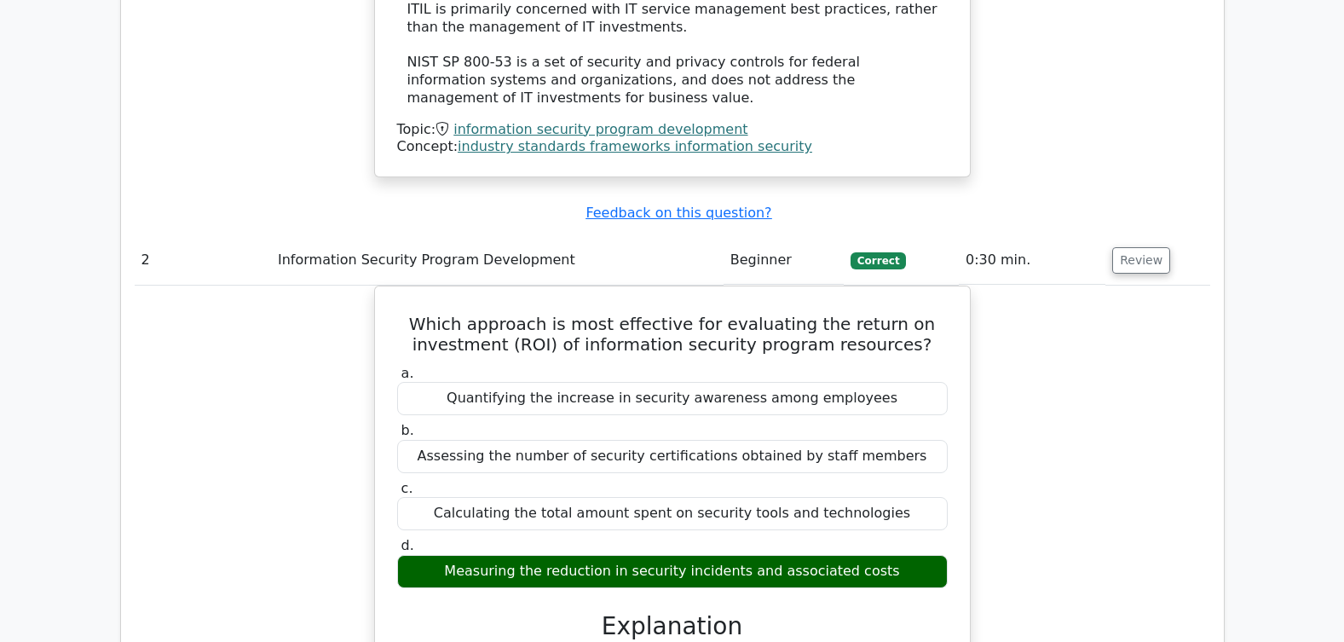
scroll to position [2391, 0]
